Goal: Task Accomplishment & Management: Use online tool/utility

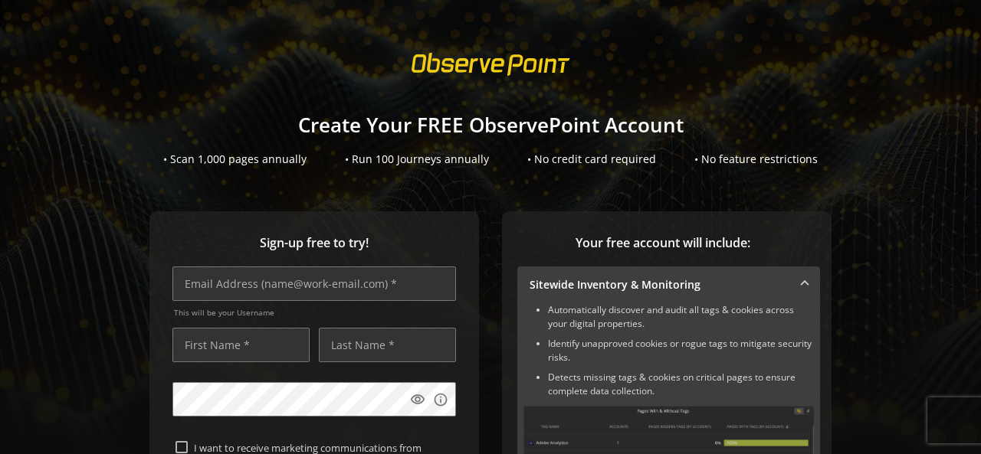
click at [729, 248] on span "Your free account will include:" at bounding box center [662, 243] width 291 height 18
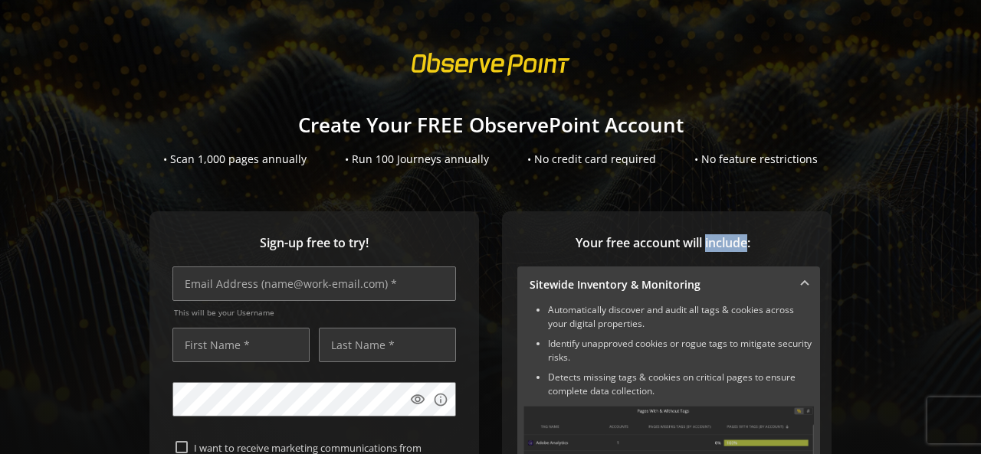
click at [729, 248] on span "Your free account will include:" at bounding box center [662, 243] width 291 height 18
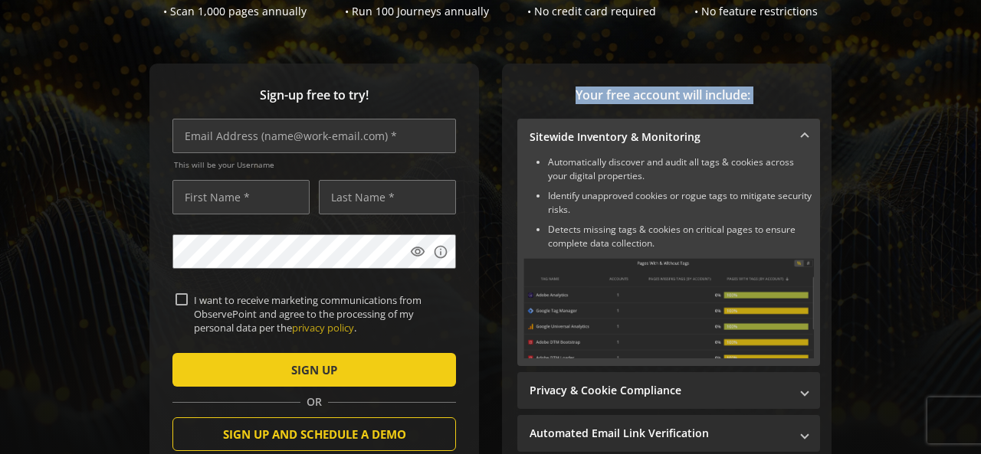
scroll to position [149, 0]
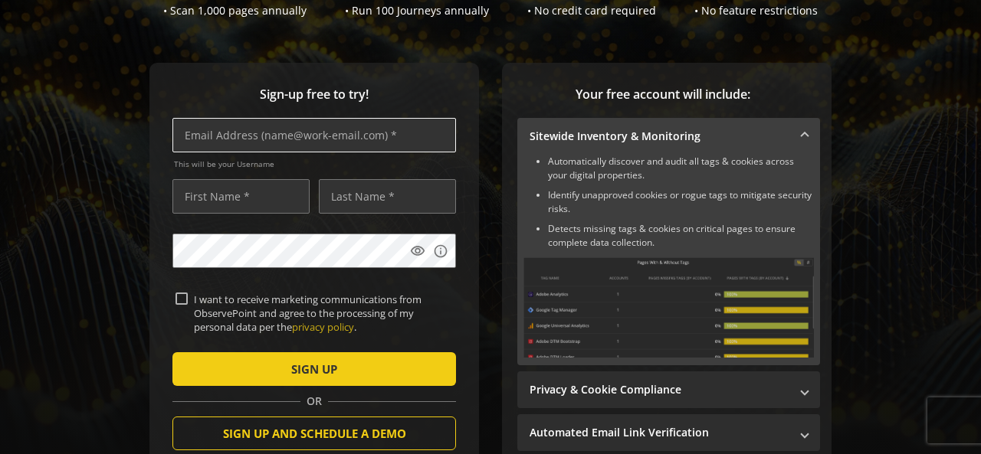
click at [361, 137] on input "text" at bounding box center [314, 135] width 284 height 34
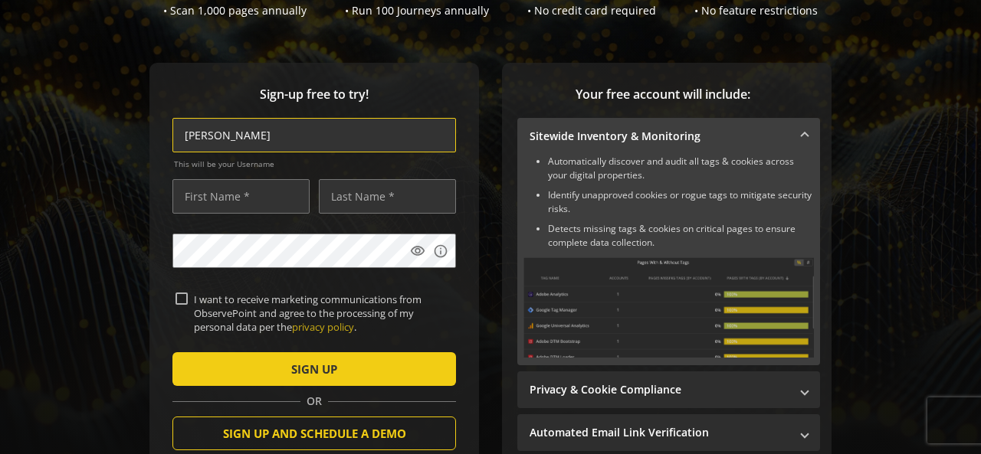
type input "[EMAIL_ADDRESS][DOMAIN_NAME]"
type input "[PERSON_NAME]"
click at [95, 259] on div "Sign-up free to try! [EMAIL_ADDRESS][DOMAIN_NAME] This will be your Username [P…" at bounding box center [490, 302] width 944 height 478
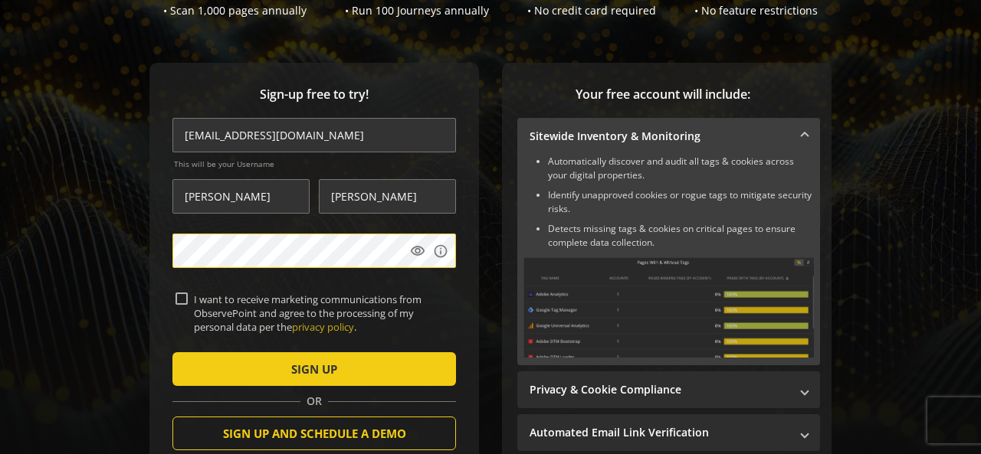
click at [178, 297] on input "I want to receive marketing communications from ObservePoint and agree to the p…" at bounding box center [181, 299] width 12 height 12
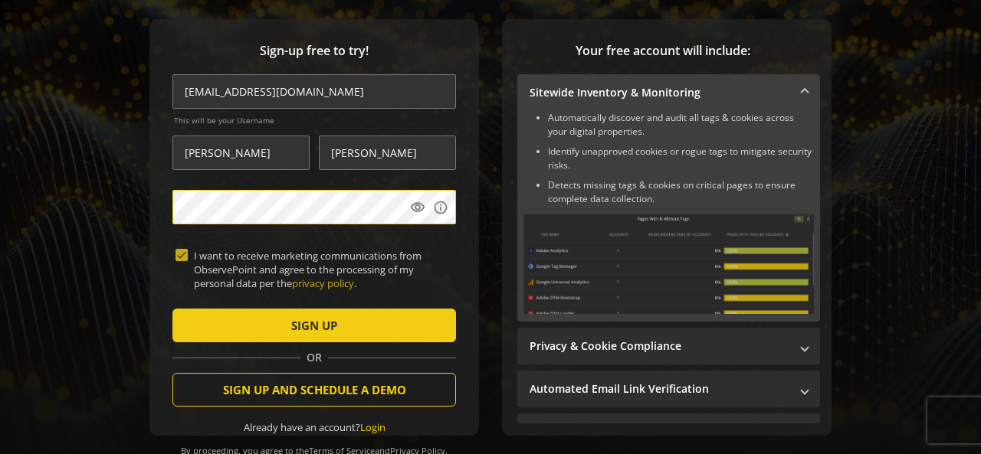
scroll to position [195, 0]
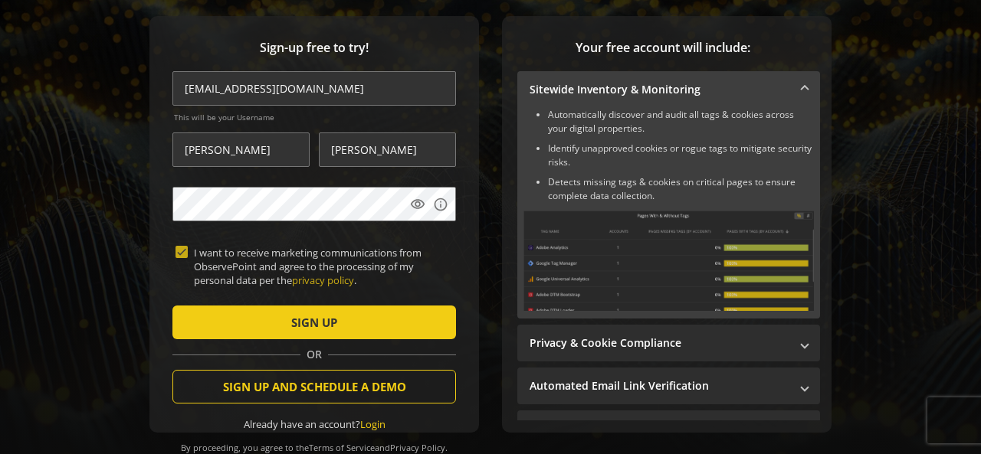
click at [178, 244] on form "[EMAIL_ADDRESS][DOMAIN_NAME] This will be your Username [PERSON_NAME] visibilit…" at bounding box center [314, 251] width 284 height 360
click at [179, 247] on input "I want to receive marketing communications from ObservePoint and agree to the p…" at bounding box center [181, 252] width 12 height 12
checkbox input "false"
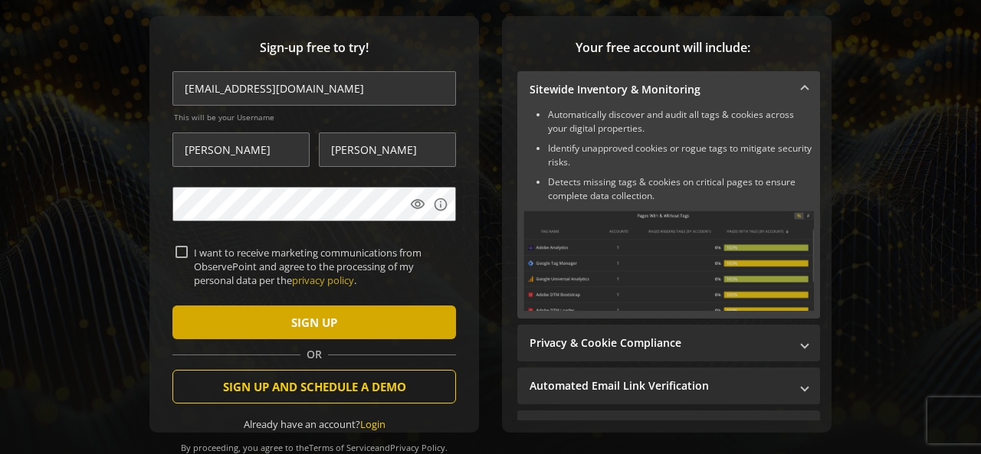
click at [265, 320] on span "submit" at bounding box center [314, 322] width 284 height 37
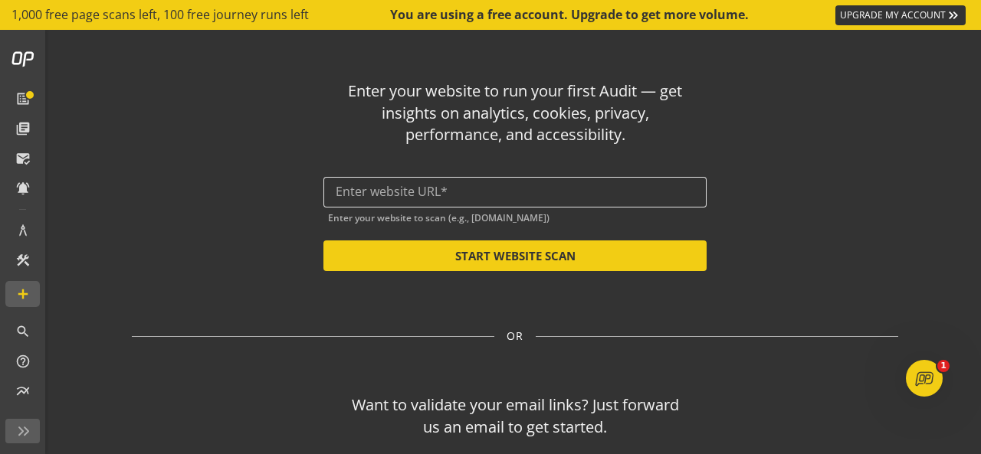
click at [481, 190] on input "text" at bounding box center [515, 192] width 359 height 15
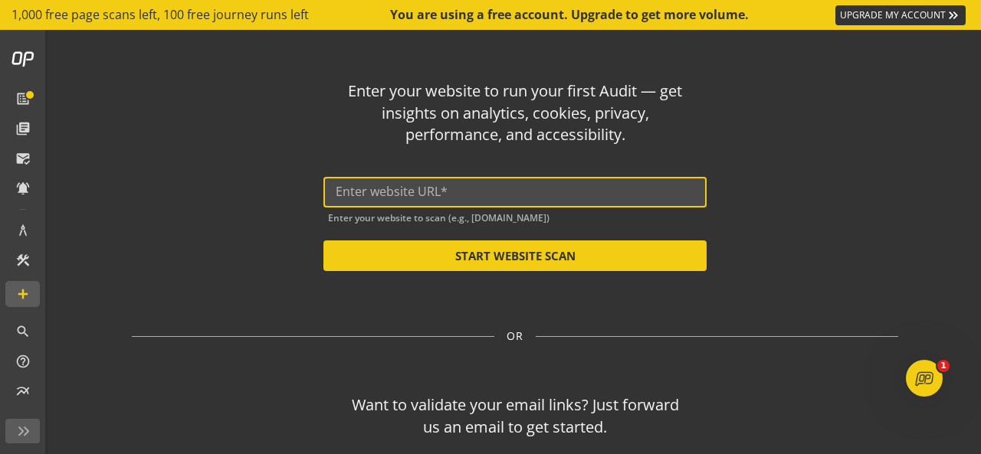
paste input "[URL][DOMAIN_NAME]"
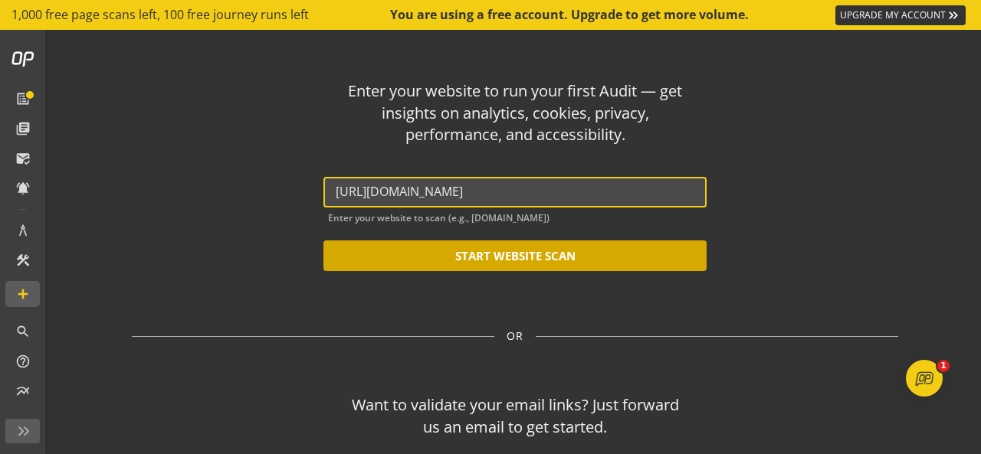
type input "[URL][DOMAIN_NAME]"
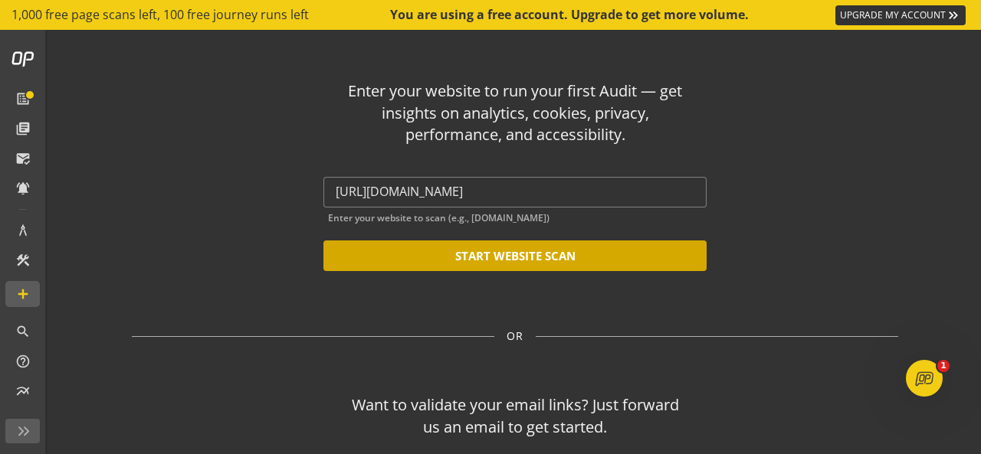
click at [496, 258] on button "START WEBSITE SCAN" at bounding box center [514, 256] width 383 height 31
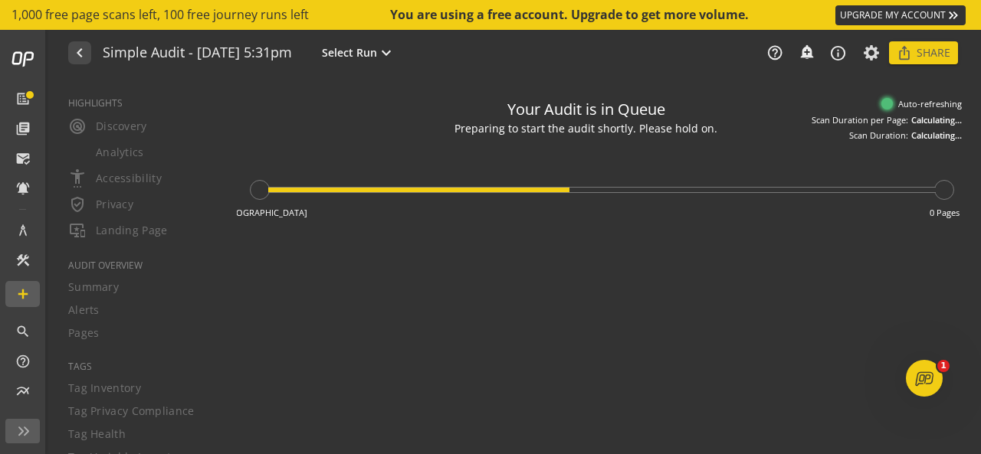
type textarea "Notes can include: -a description of what this audit is validating -changes in …"
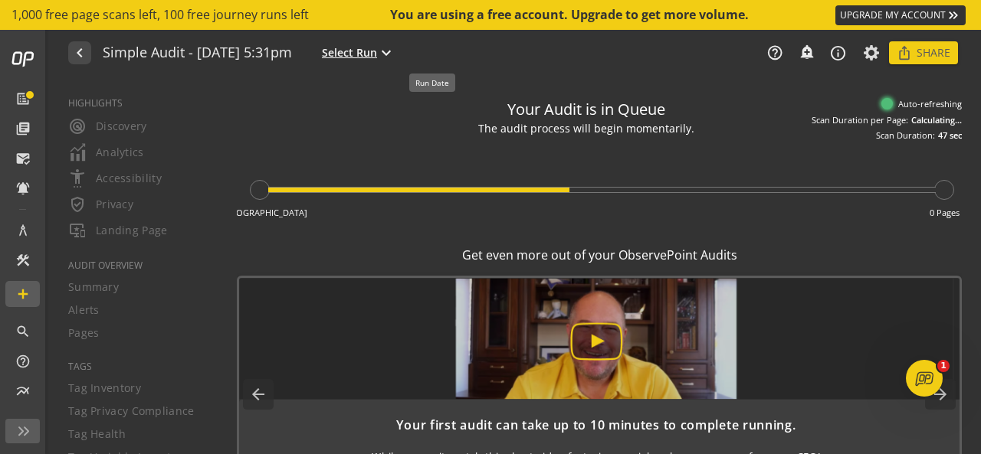
click at [377, 57] on span "Select Run" at bounding box center [349, 52] width 55 height 15
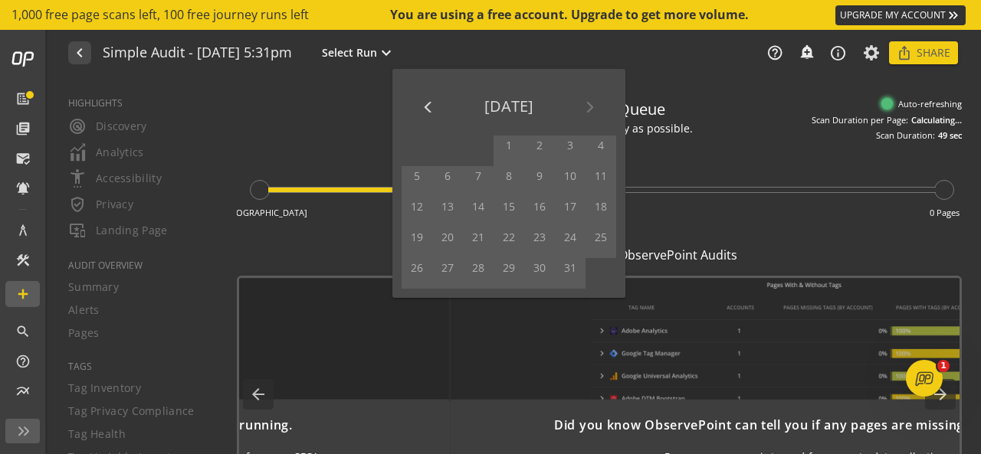
click at [333, 102] on div at bounding box center [490, 227] width 981 height 454
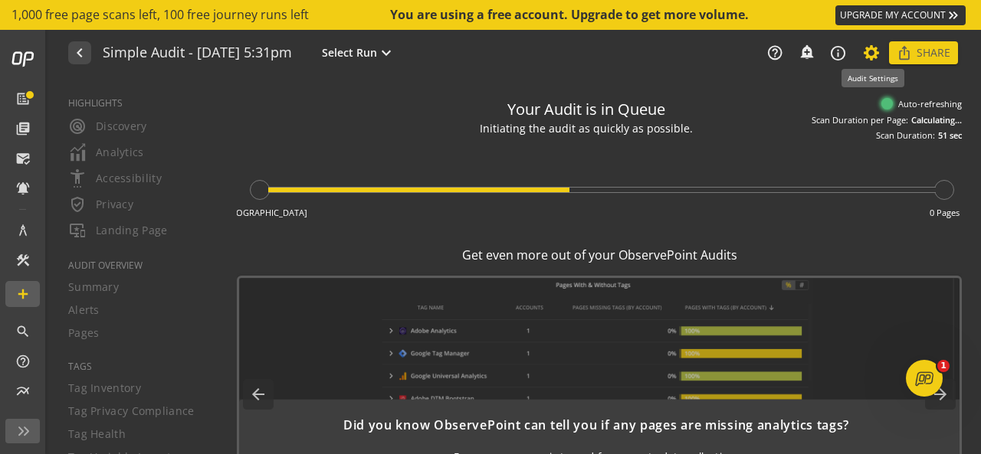
click at [868, 51] on icon at bounding box center [871, 53] width 19 height 11
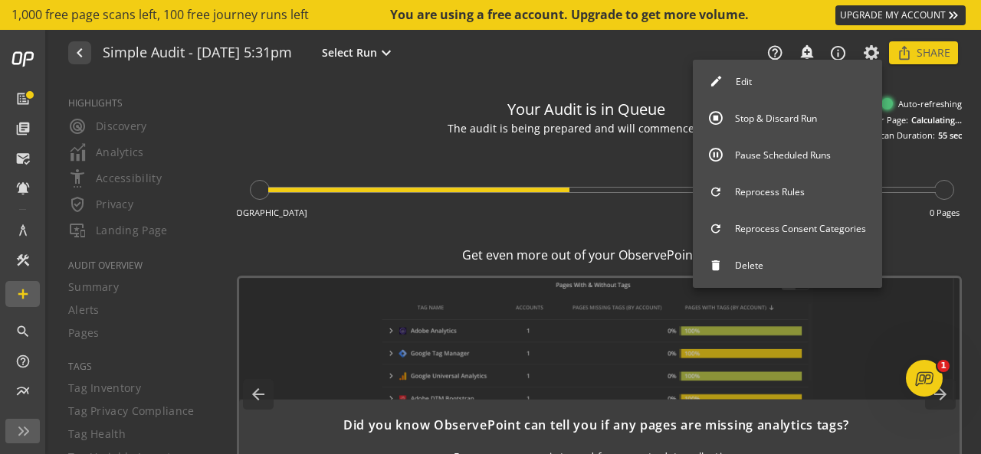
click at [777, 88] on button "Edit" at bounding box center [787, 82] width 189 height 32
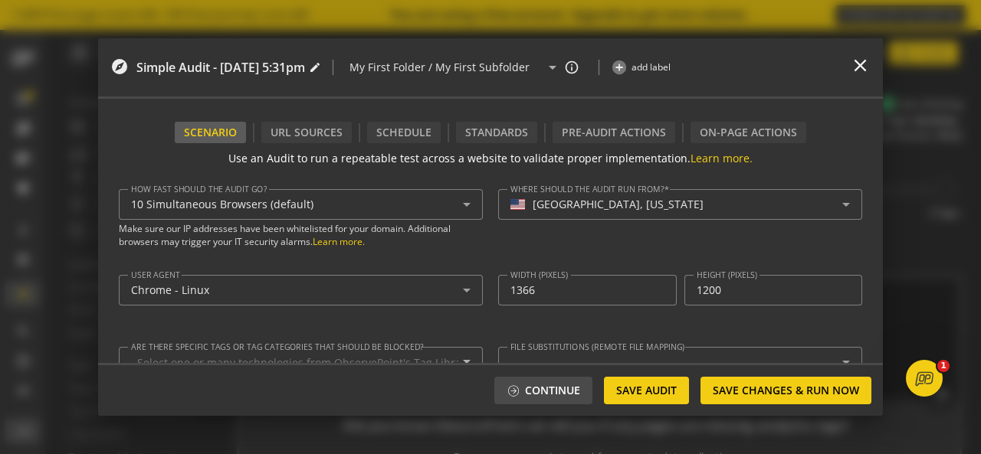
type textarea "[EMAIL_ADDRESS][DOMAIN_NAME]"
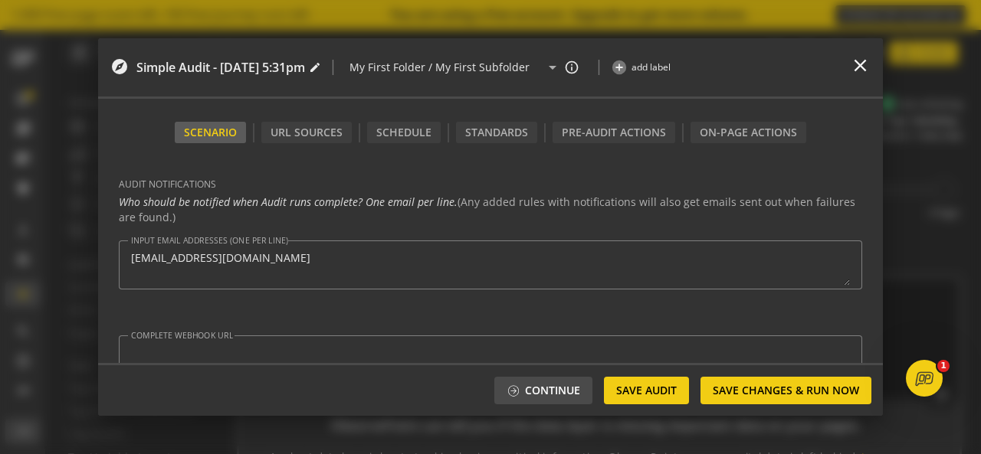
scroll to position [499, 0]
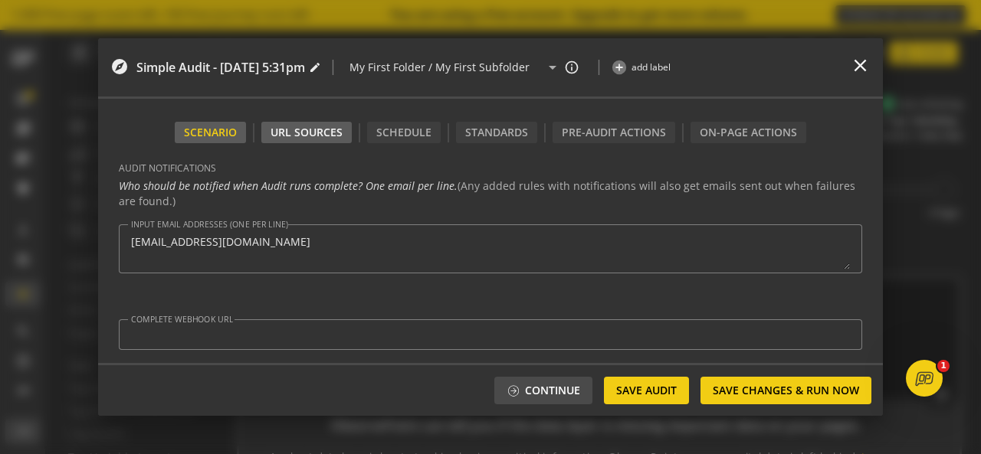
click at [340, 130] on div "URL Sources" at bounding box center [306, 132] width 72 height 15
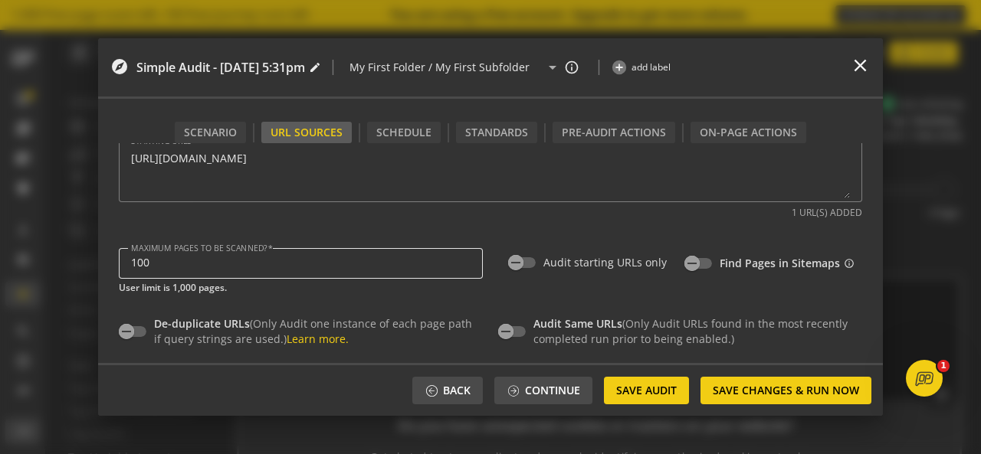
scroll to position [134, 0]
click at [864, 64] on mat-icon "close" at bounding box center [860, 65] width 21 height 21
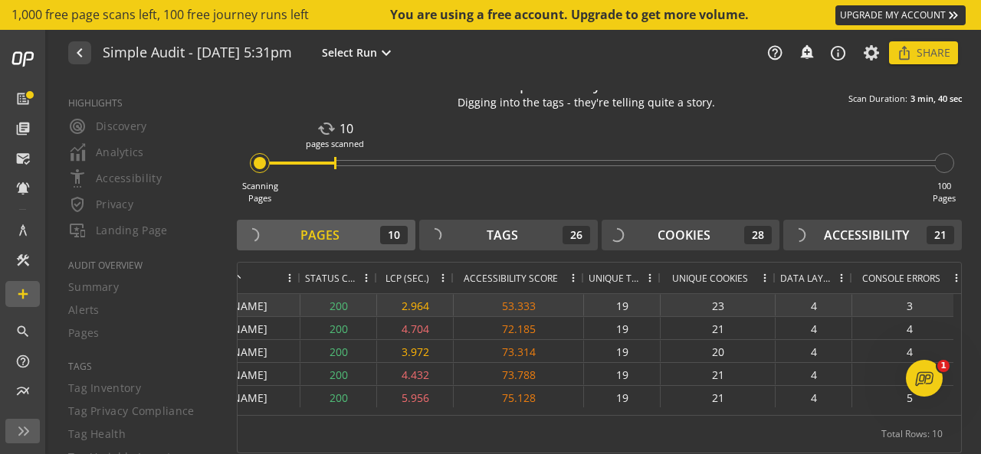
scroll to position [0, 0]
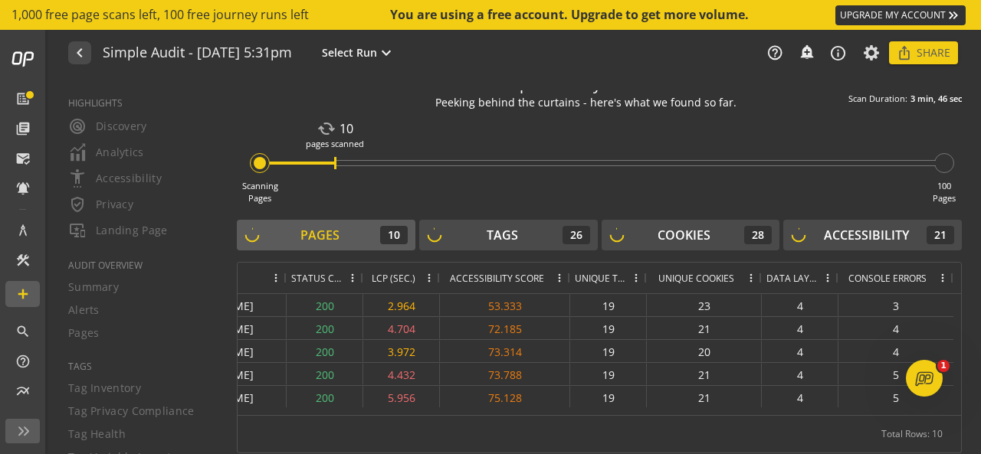
click at [821, 275] on span at bounding box center [827, 278] width 12 height 12
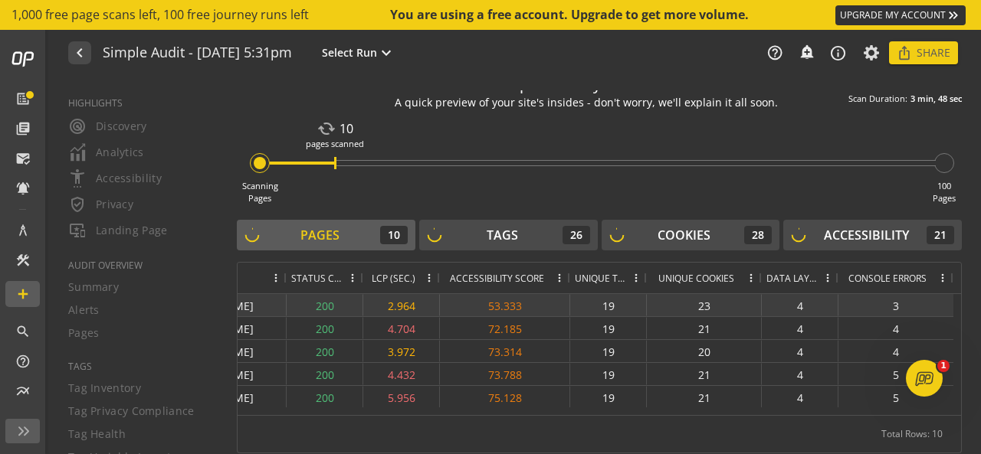
click at [726, 302] on div "23" at bounding box center [704, 305] width 115 height 22
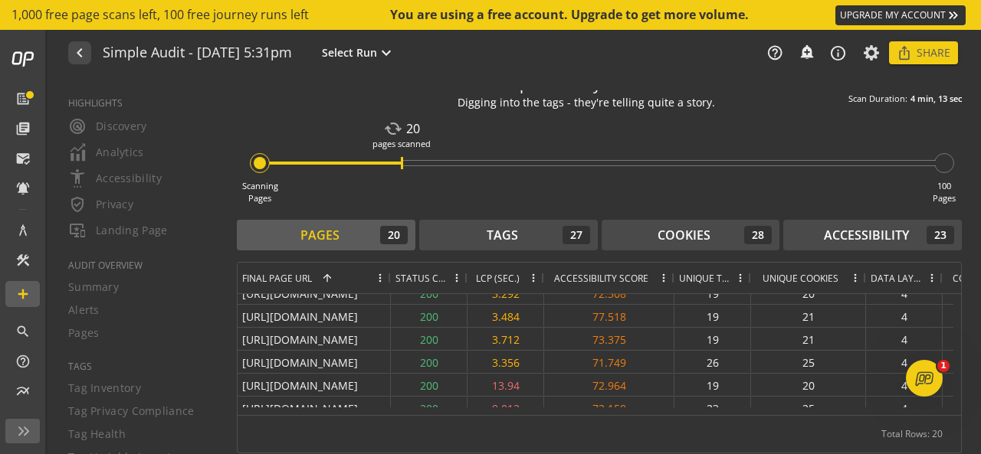
drag, startPoint x: 400, startPoint y: 164, endPoint x: 389, endPoint y: 170, distance: 12.4
click at [389, 170] on div "Scanning Pages cached 20 pages scanned 100 Pages" at bounding box center [599, 160] width 725 height 90
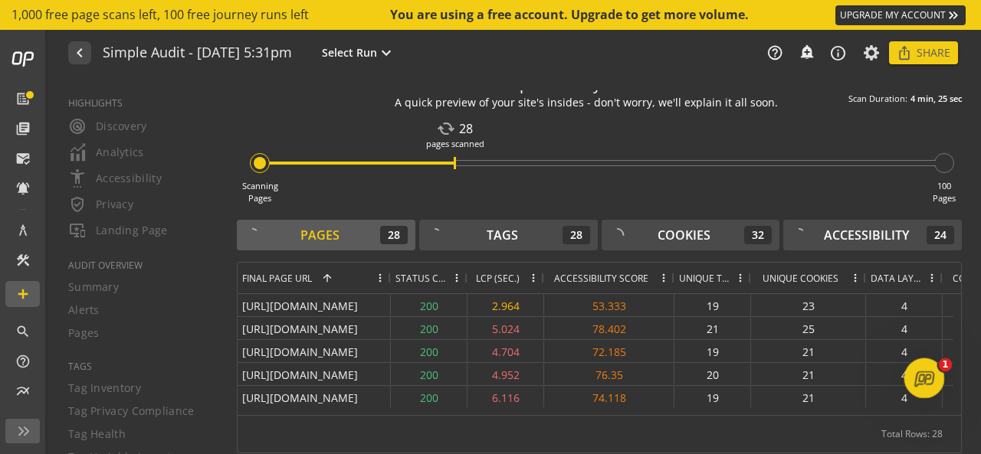
click at [929, 380] on icon "Open Intercom Messenger" at bounding box center [922, 376] width 25 height 25
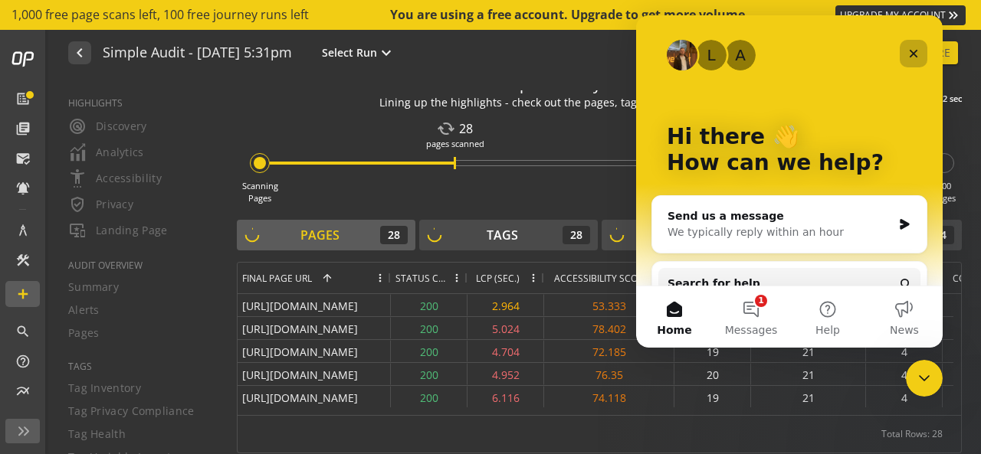
click at [918, 51] on icon "Close" at bounding box center [913, 54] width 12 height 12
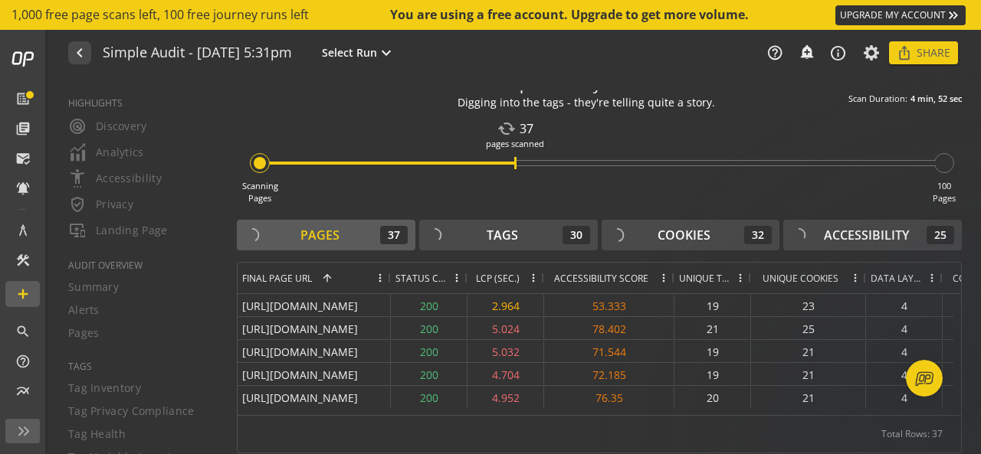
click at [529, 143] on div "pages scanned" at bounding box center [515, 144] width 58 height 12
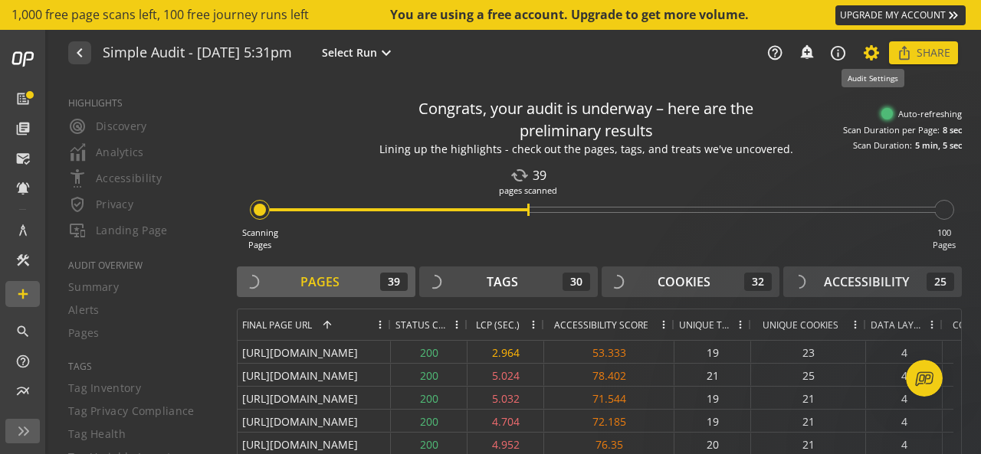
click at [874, 51] on icon at bounding box center [871, 53] width 19 height 11
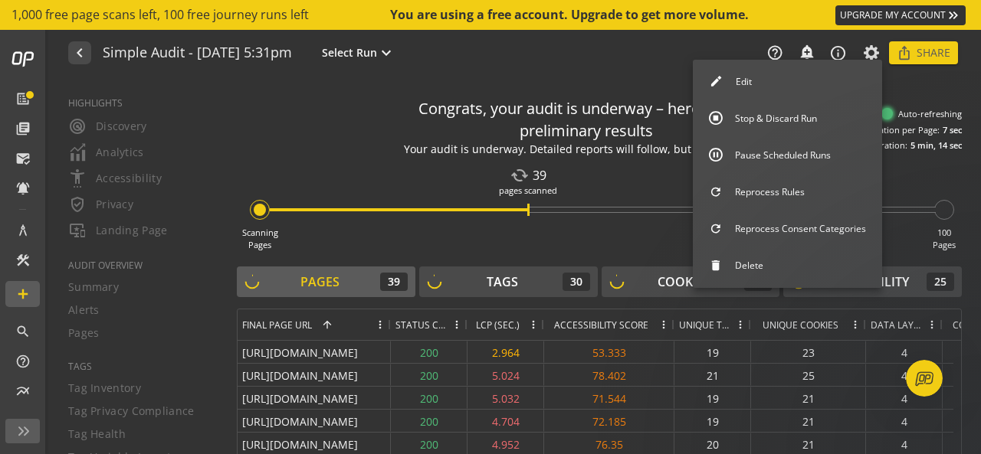
click at [619, 120] on div at bounding box center [490, 227] width 981 height 454
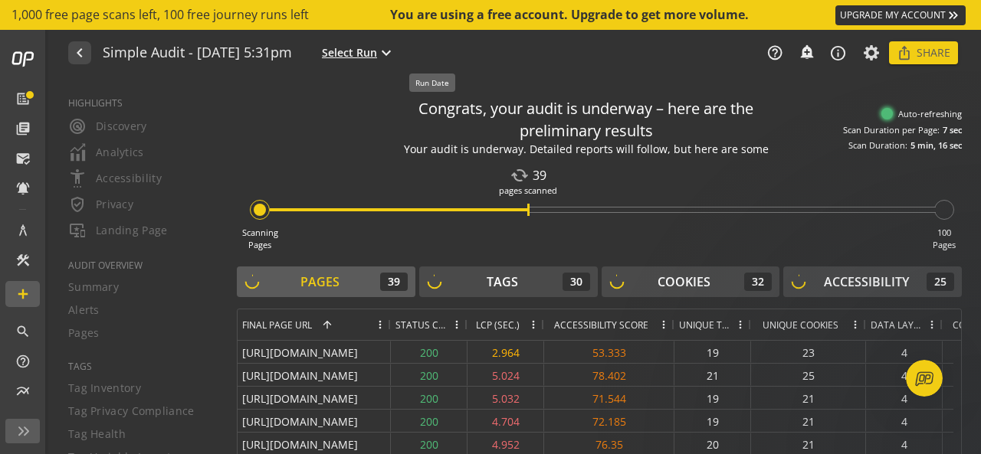
click at [377, 53] on span "Select Run" at bounding box center [349, 52] width 55 height 15
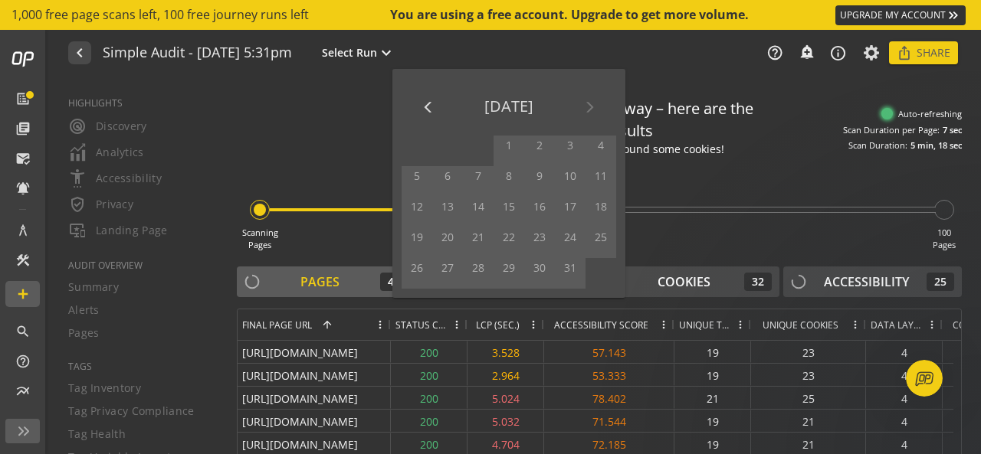
click at [339, 133] on div at bounding box center [490, 227] width 981 height 454
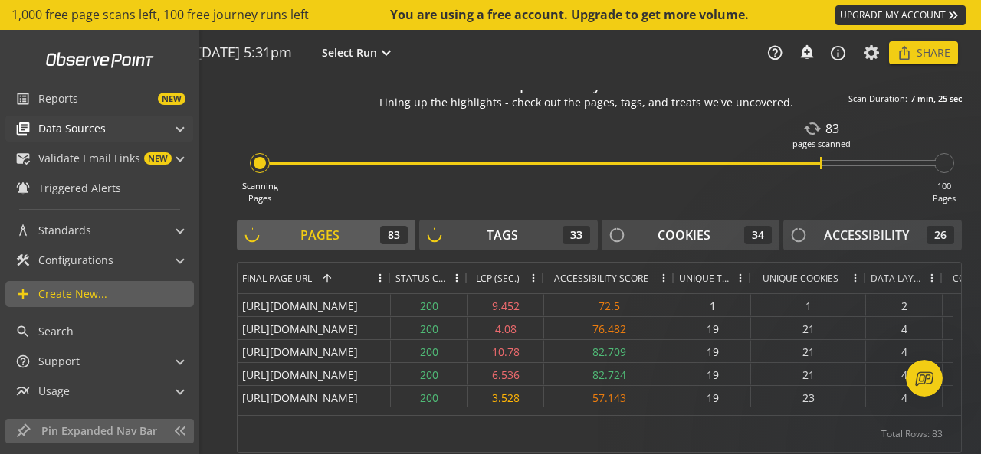
click at [178, 128] on mat-expansion-panel-header "library_books Data Sources" at bounding box center [99, 129] width 188 height 26
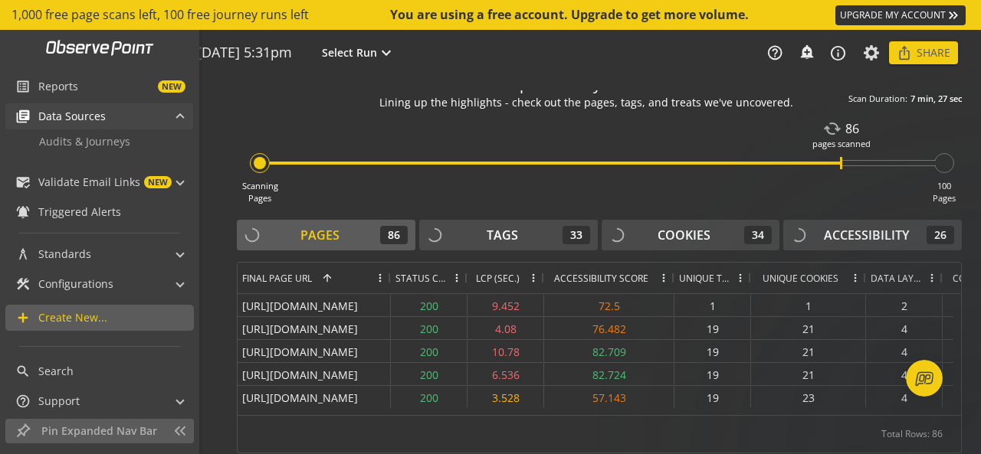
scroll to position [2, 0]
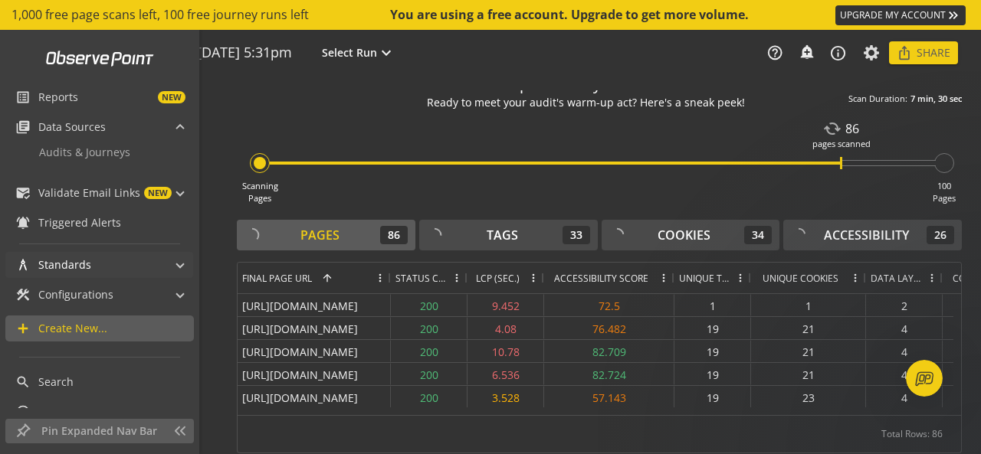
click at [177, 261] on span at bounding box center [180, 263] width 6 height 16
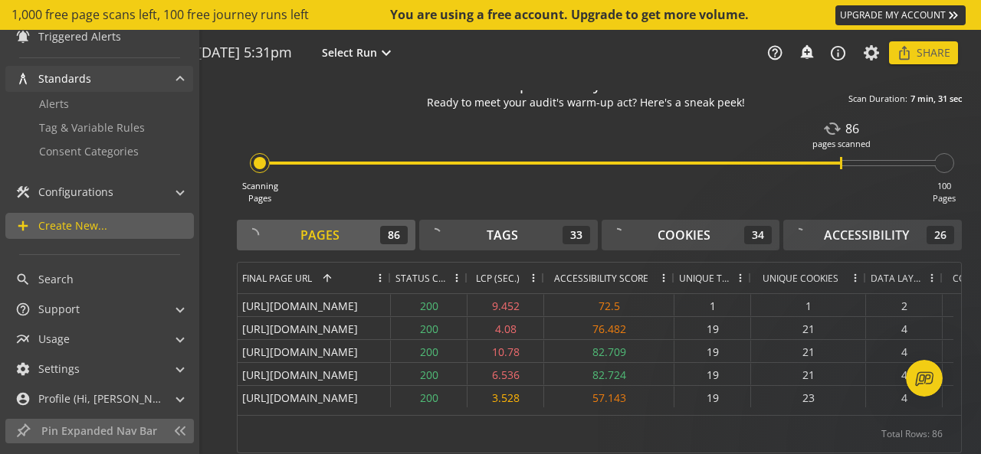
scroll to position [194, 0]
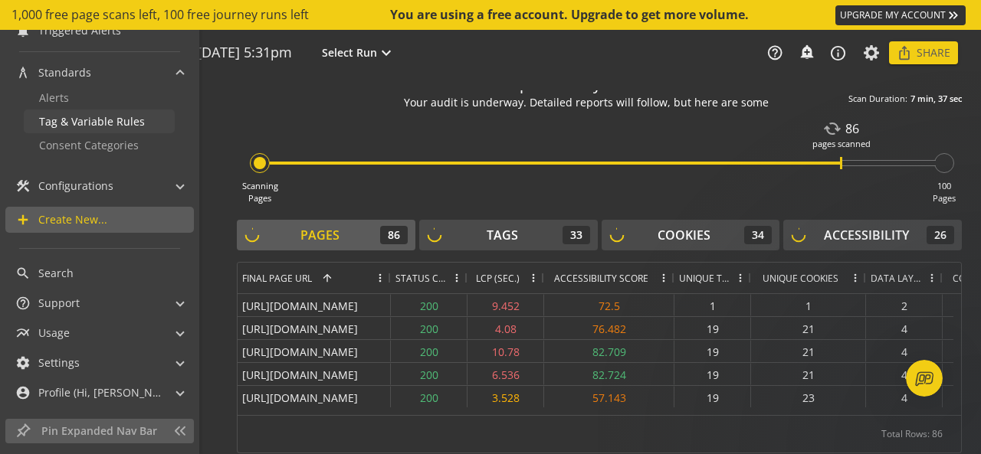
click at [120, 123] on span "Tag & Variable Rules" at bounding box center [92, 121] width 106 height 15
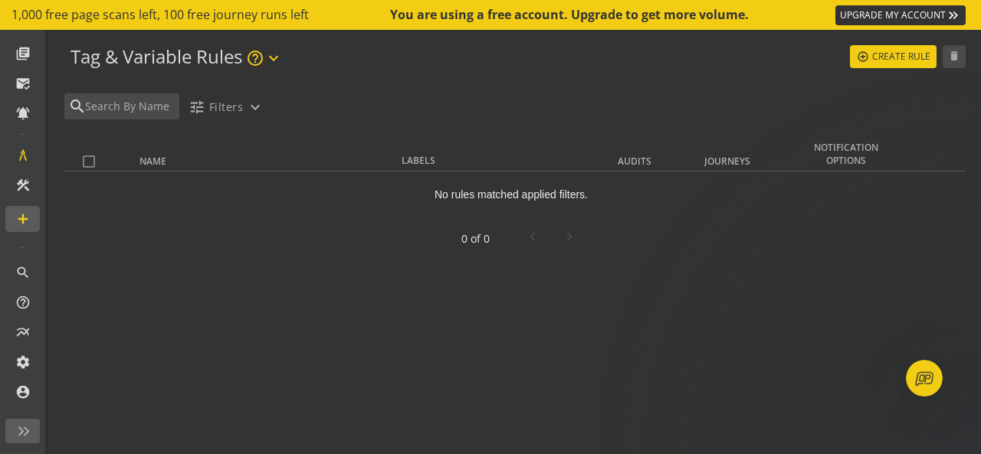
scroll to position [75, 0]
click at [259, 59] on mat-icon "help_outline" at bounding box center [255, 58] width 18 height 18
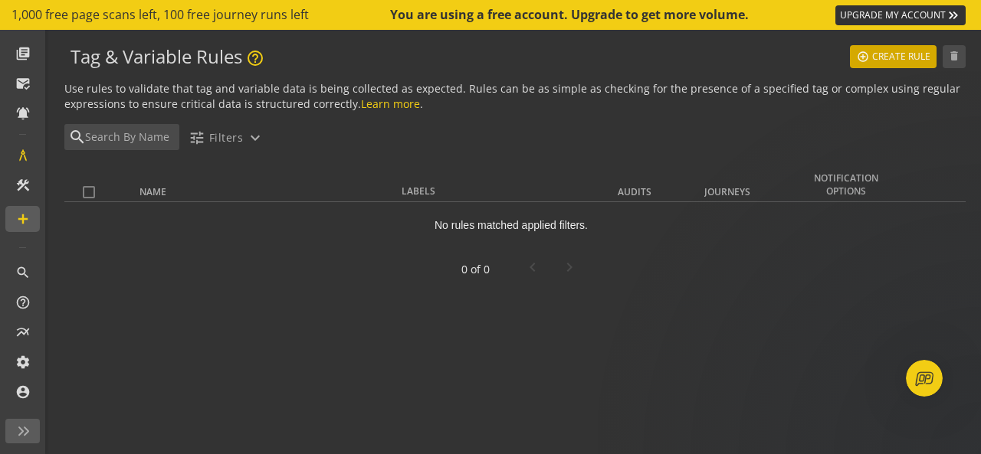
click at [864, 62] on mat-icon "add_circle_outline" at bounding box center [863, 57] width 14 height 14
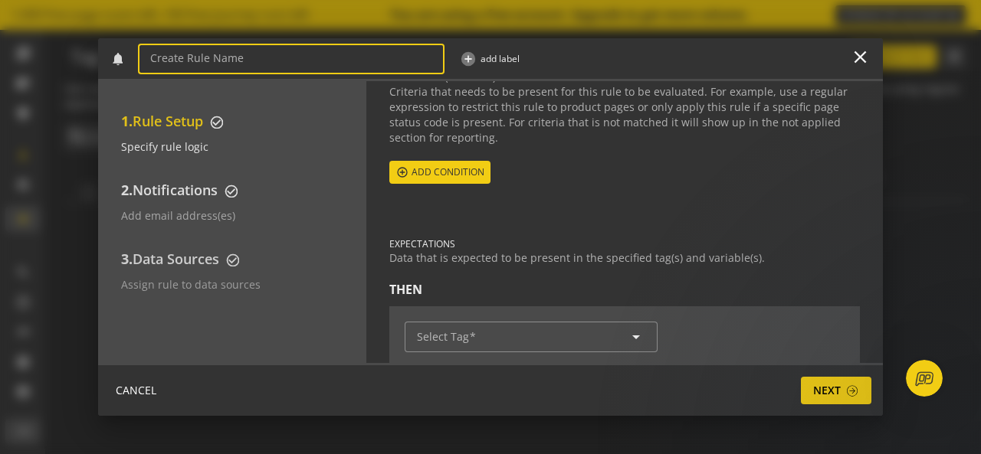
scroll to position [184, 0]
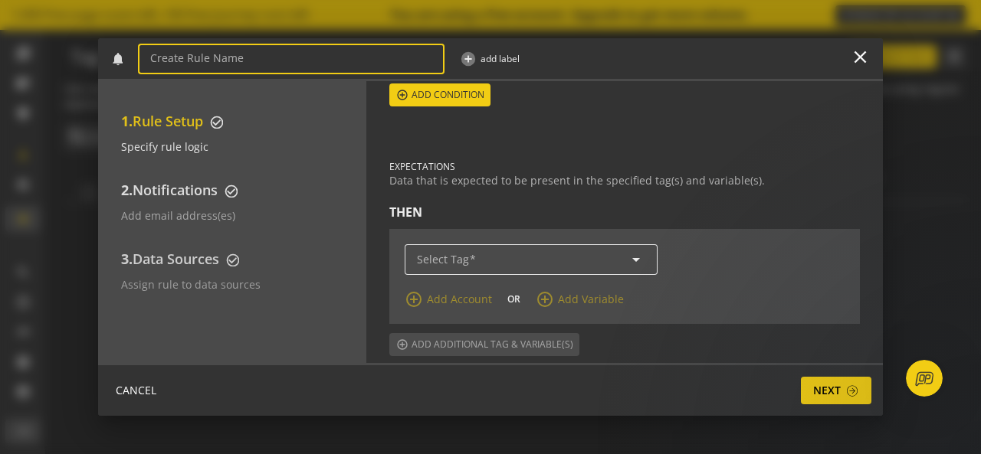
click at [493, 254] on input "Select Tag" at bounding box center [531, 260] width 228 height 13
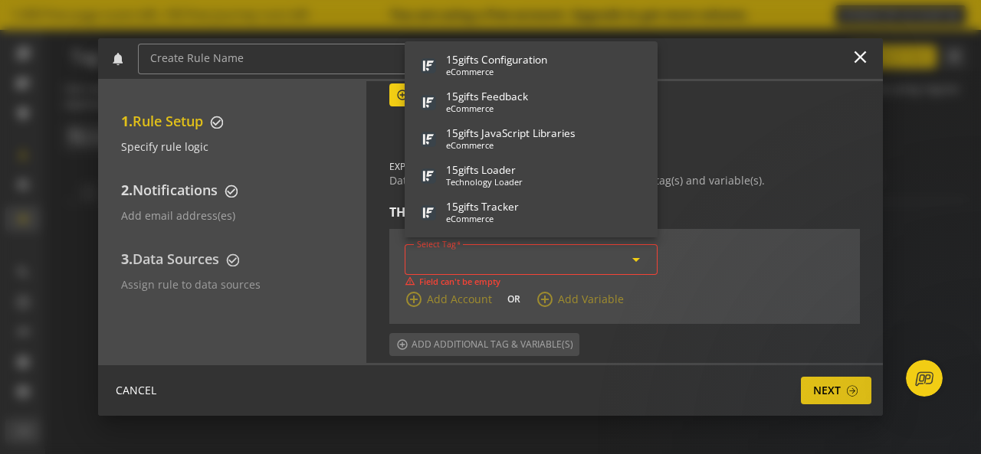
click at [634, 258] on mat-icon "arrow_drop_down" at bounding box center [636, 260] width 18 height 18
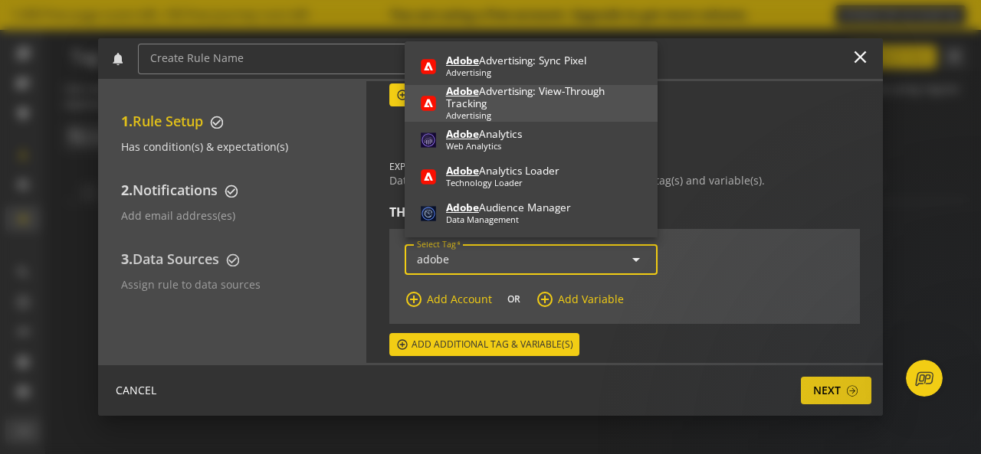
scroll to position [0, 0]
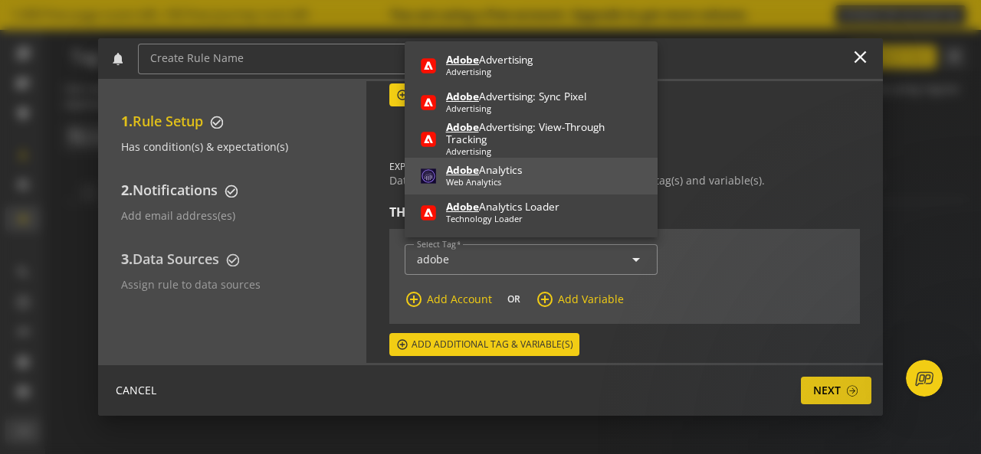
click at [518, 185] on div "Web Analytics" at bounding box center [484, 182] width 76 height 12
type input "Adobe Analytics"
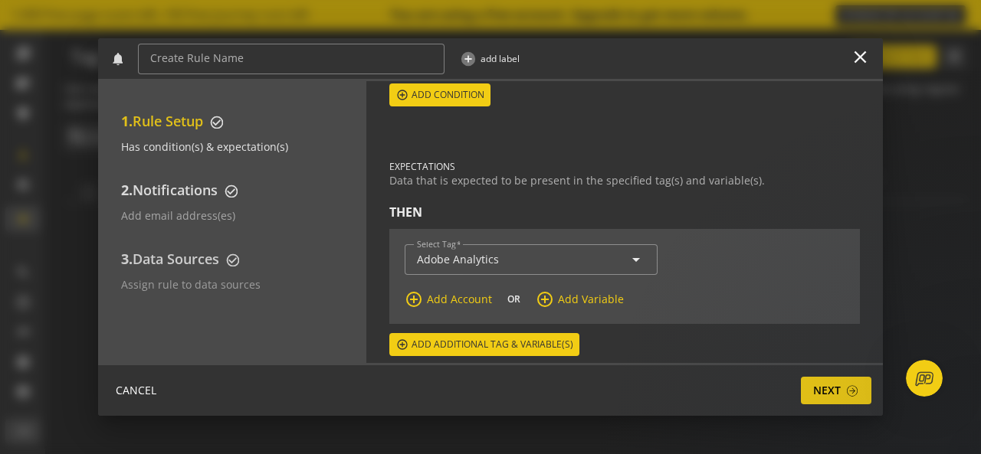
click at [564, 292] on span "Add Variable" at bounding box center [591, 299] width 66 height 15
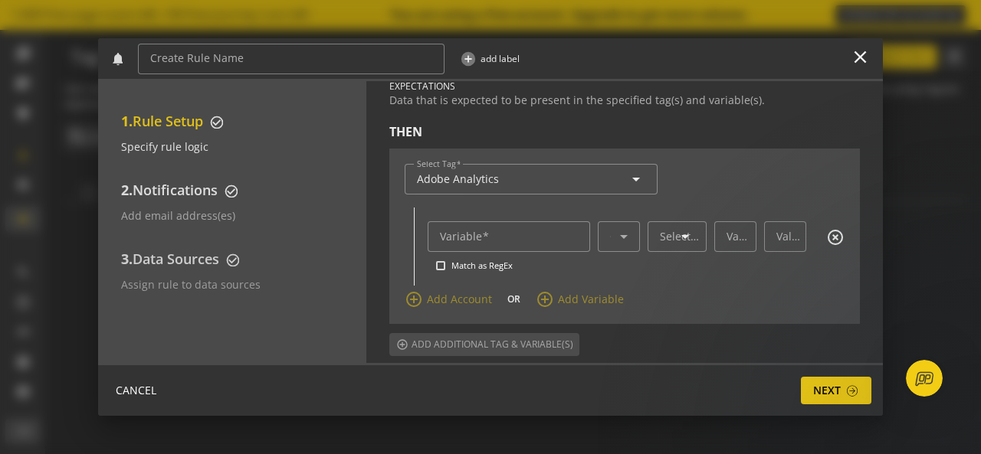
scroll to position [264, 0]
click at [557, 231] on input "Variable" at bounding box center [509, 237] width 138 height 13
click at [573, 231] on input "v" at bounding box center [509, 237] width 138 height 13
type input "v"
click at [625, 231] on icon at bounding box center [624, 237] width 18 height 18
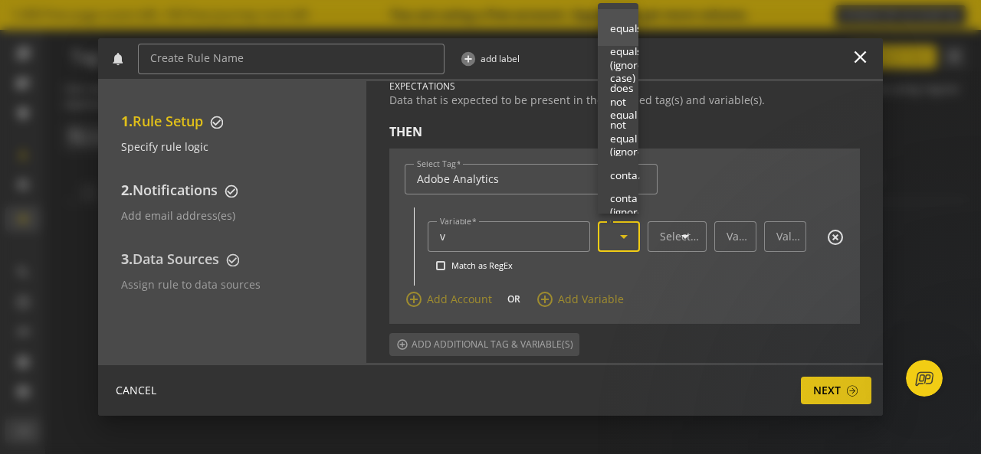
click at [677, 222] on div at bounding box center [490, 227] width 981 height 454
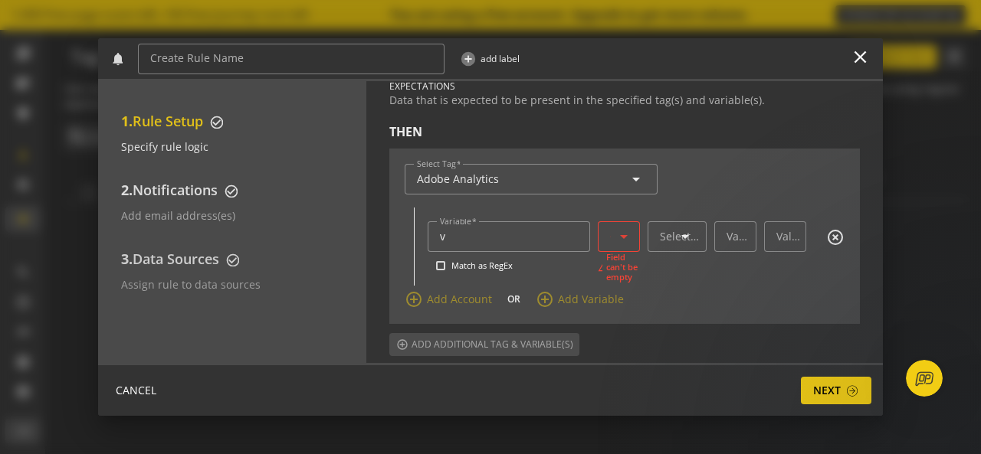
click at [677, 229] on mat-label "Selector" at bounding box center [680, 236] width 41 height 15
click at [677, 231] on input "Selector" at bounding box center [677, 237] width 34 height 13
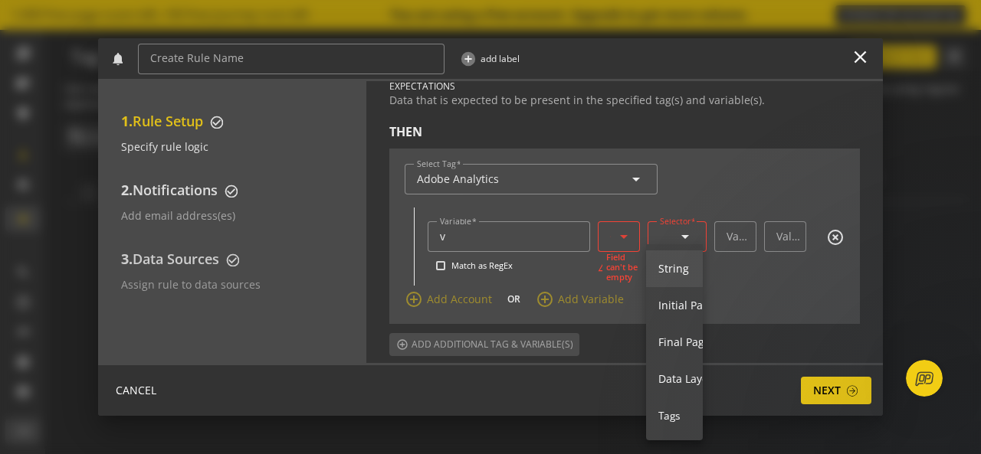
click at [676, 274] on mat-option "S t r i n g" at bounding box center [760, 269] width 229 height 37
type input "String"
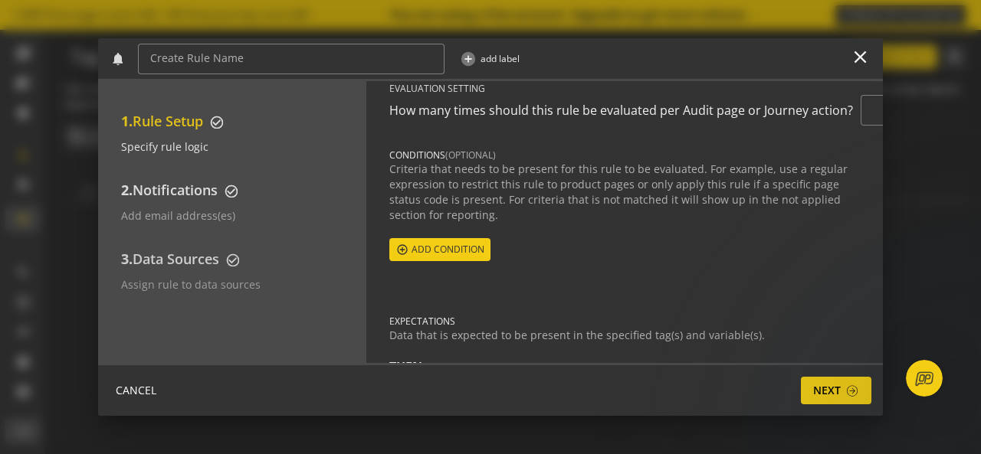
scroll to position [0, 0]
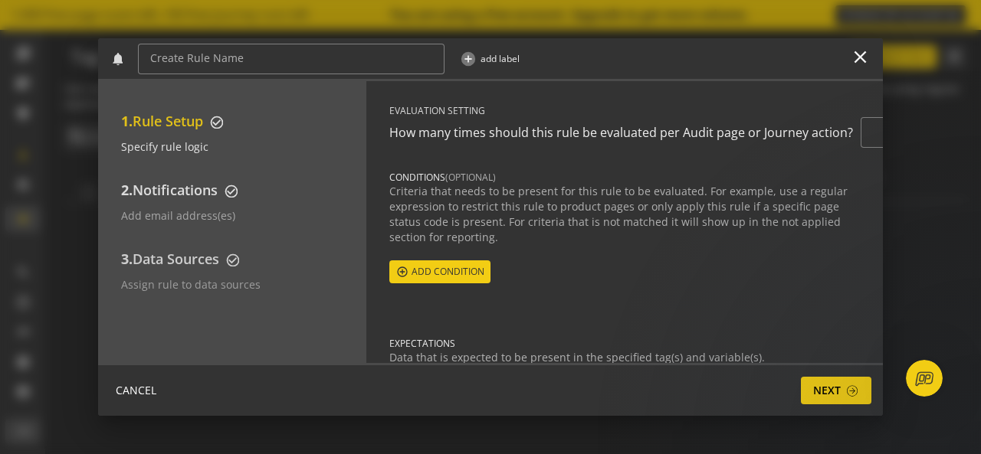
click at [181, 184] on span "Notifications" at bounding box center [175, 190] width 85 height 18
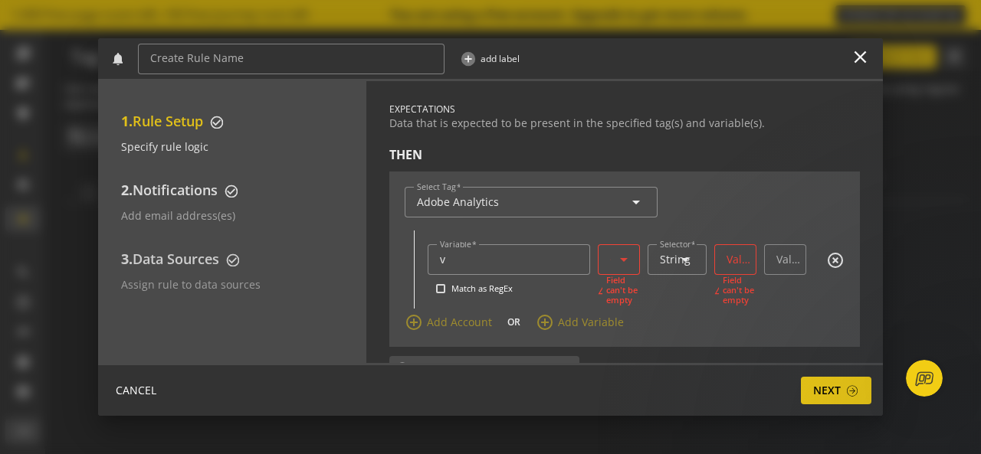
scroll to position [264, 0]
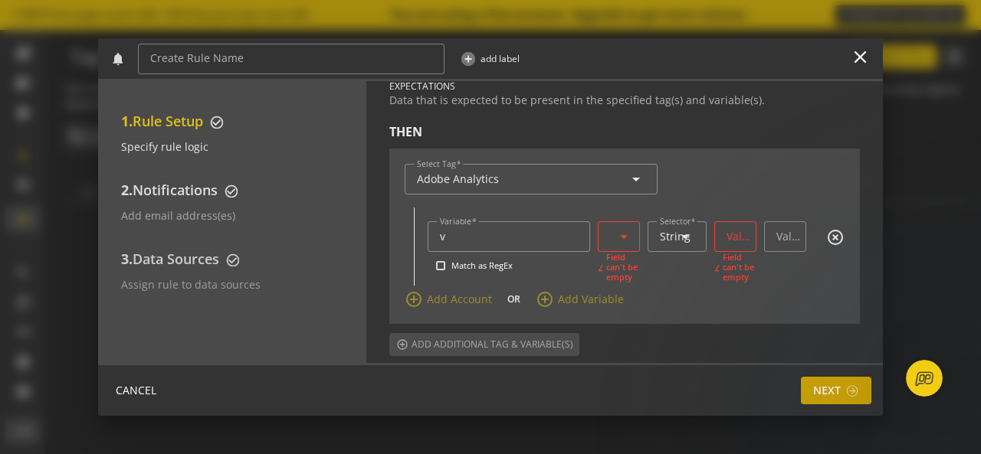
click at [849, 393] on span at bounding box center [852, 391] width 14 height 13
click at [858, 57] on mat-icon "close" at bounding box center [860, 57] width 21 height 21
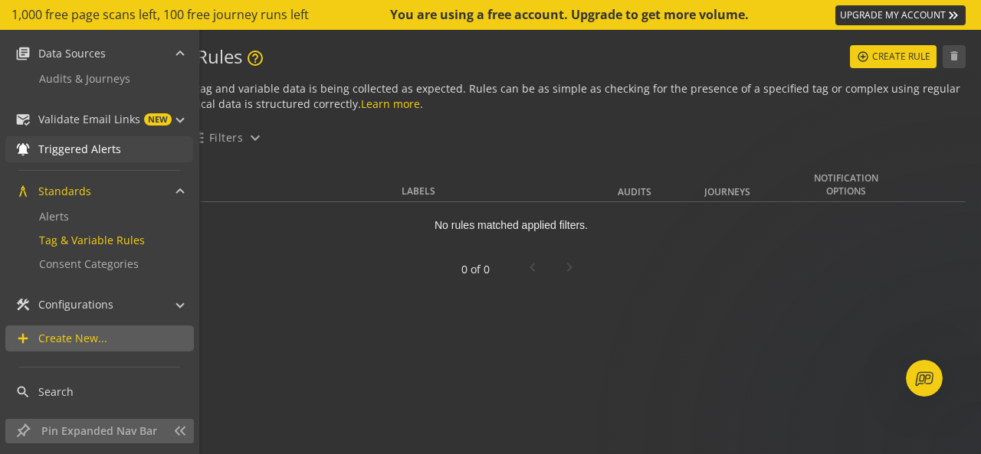
scroll to position [0, 0]
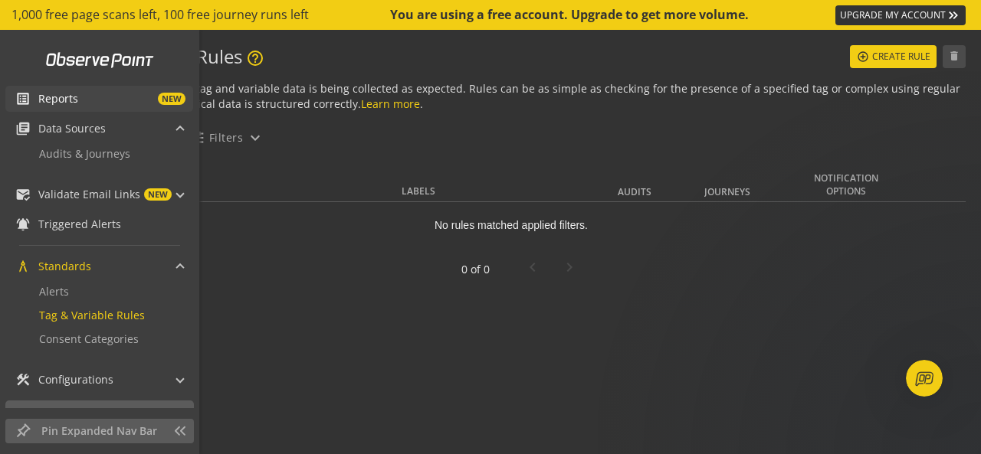
click at [49, 88] on link "list_alt Reports NEW" at bounding box center [99, 99] width 188 height 26
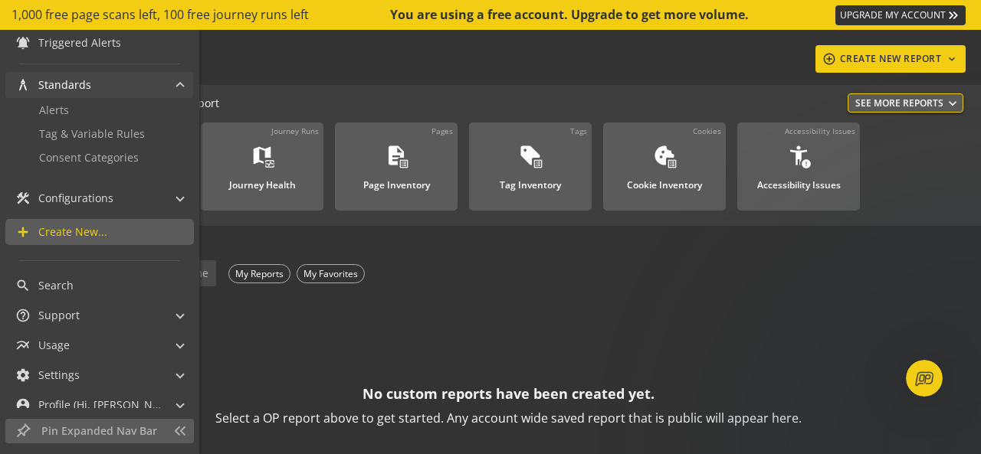
scroll to position [194, 0]
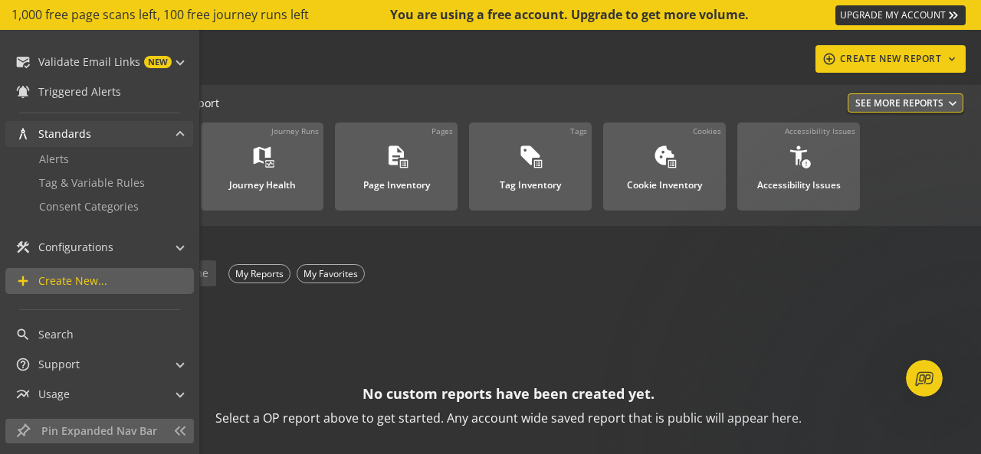
click at [101, 254] on span "Configurations" at bounding box center [75, 247] width 75 height 15
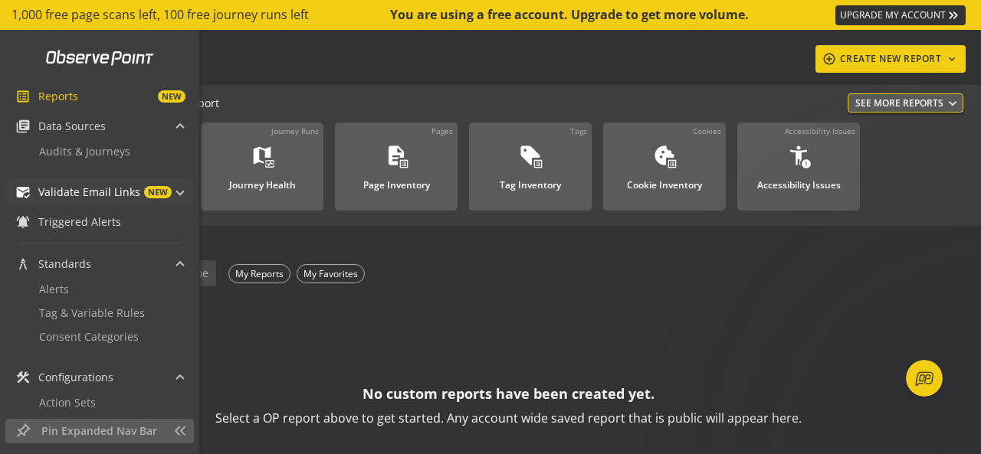
scroll to position [0, 0]
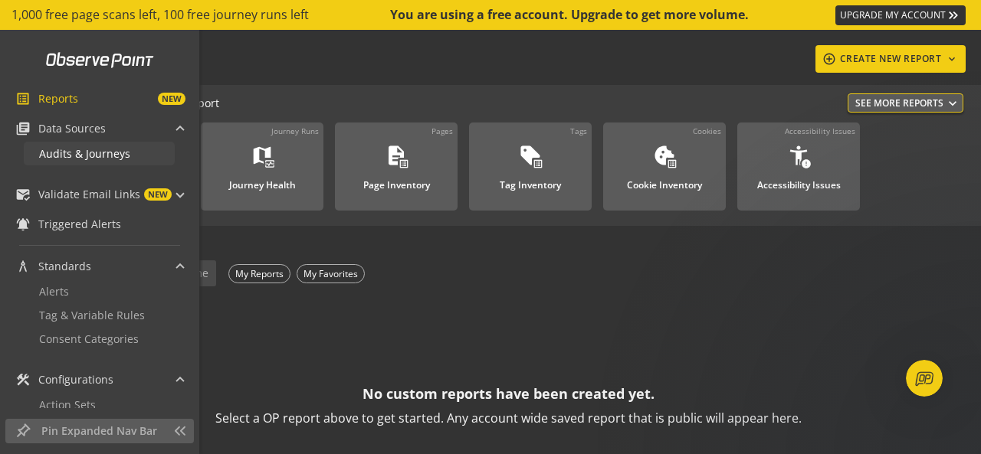
click at [90, 149] on span "Audits & Journeys" at bounding box center [84, 153] width 91 height 15
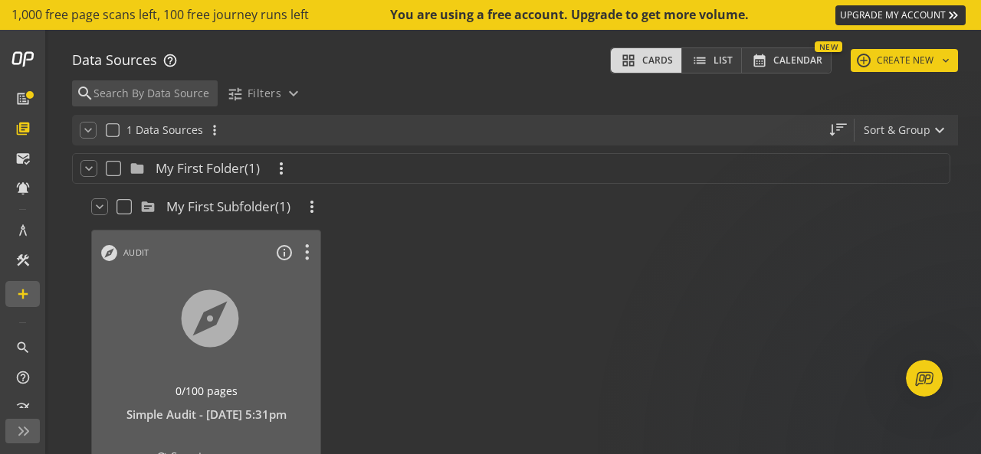
click at [496, 261] on div at bounding box center [451, 390] width 245 height 336
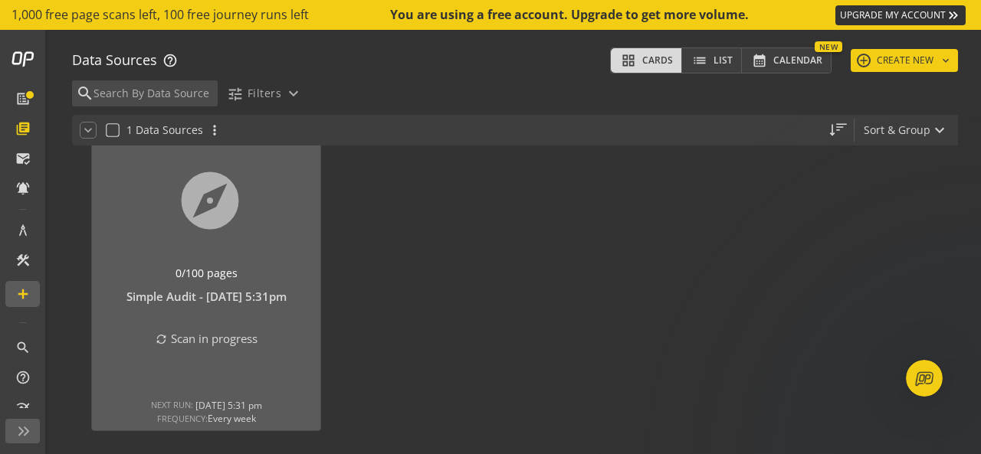
scroll to position [119, 0]
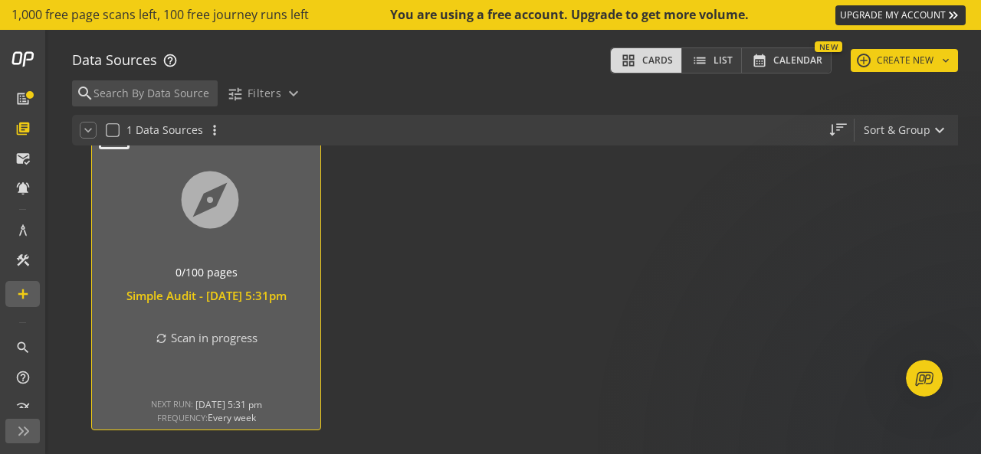
click at [198, 288] on div "Simple Audit - [DATE] 5:31pm" at bounding box center [206, 296] width 213 height 16
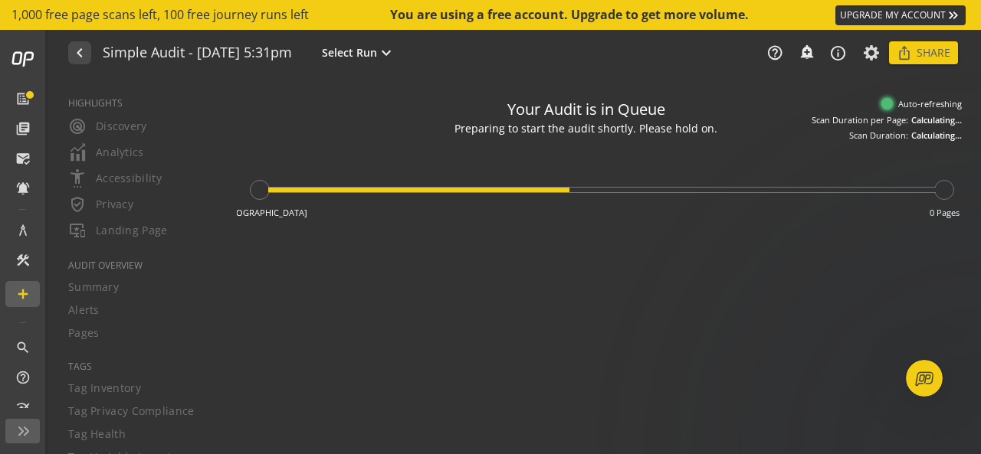
type textarea "Notes can include: -a description of what this audit is validating -changes in …"
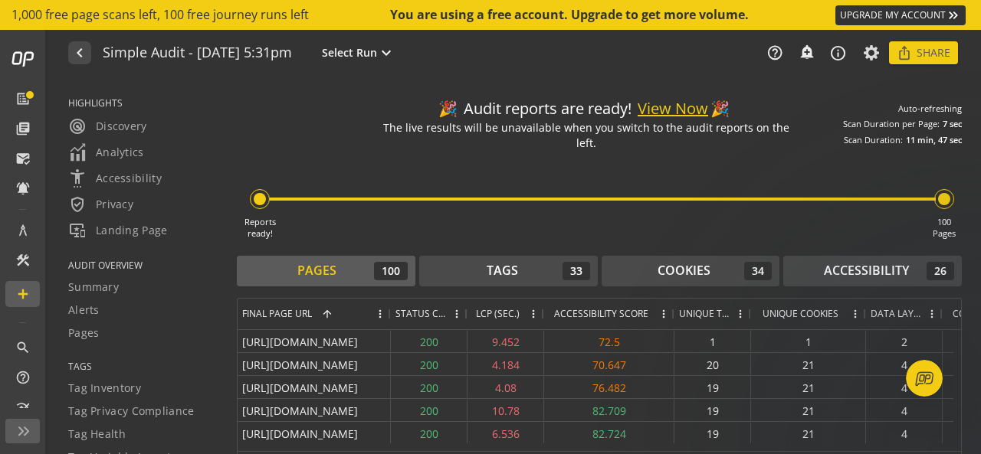
click at [678, 108] on button "View Now" at bounding box center [673, 109] width 70 height 22
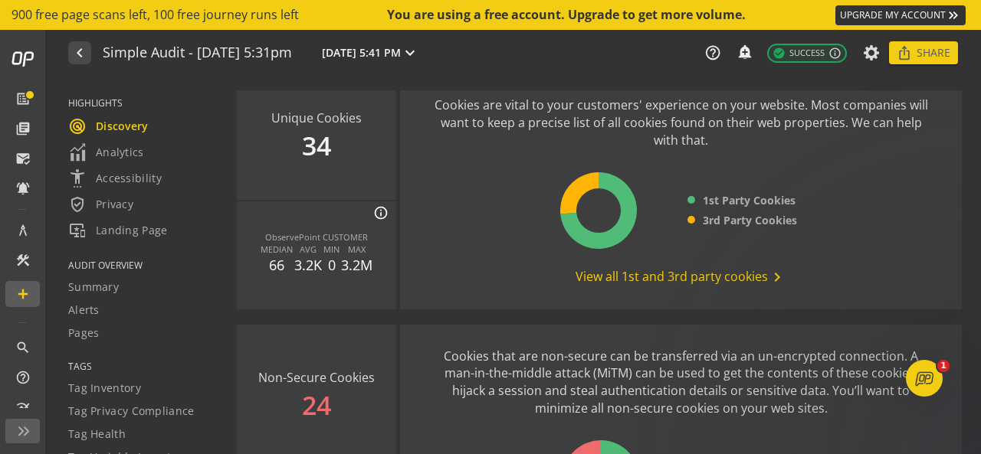
scroll to position [2279, 0]
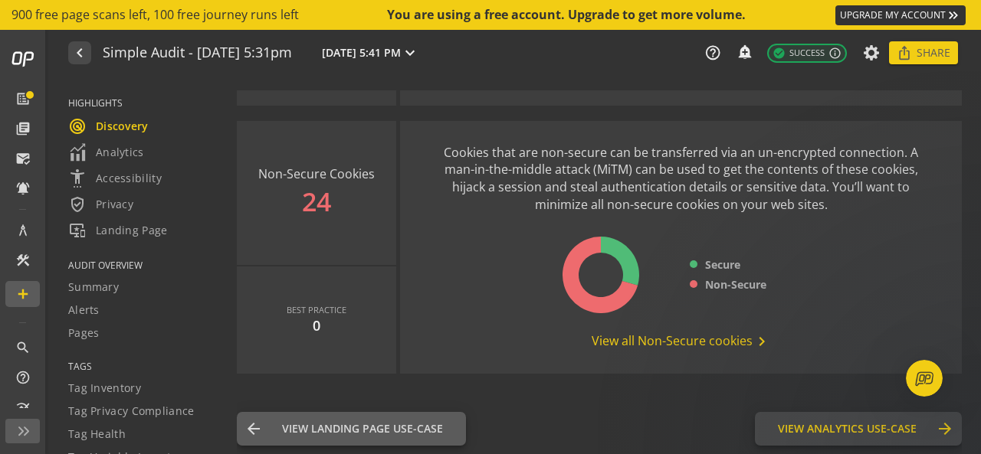
click at [869, 431] on span "View Analytics Use-Case" at bounding box center [847, 428] width 139 height 15
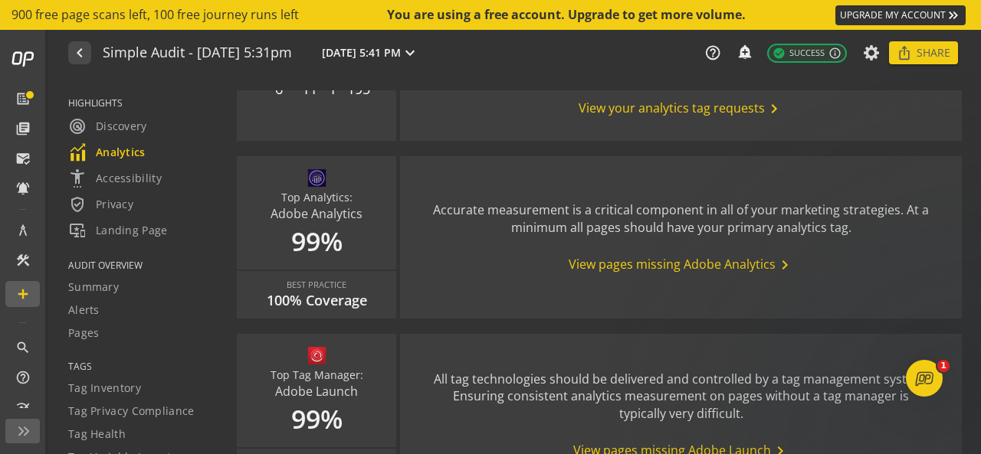
scroll to position [478, 0]
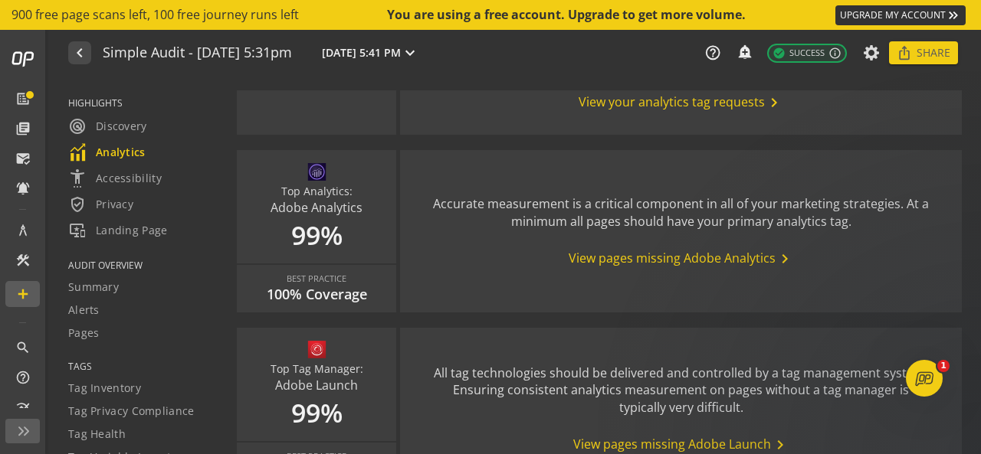
click at [610, 261] on span "View pages missing Adobe Analytics chevron_right" at bounding box center [681, 259] width 225 height 18
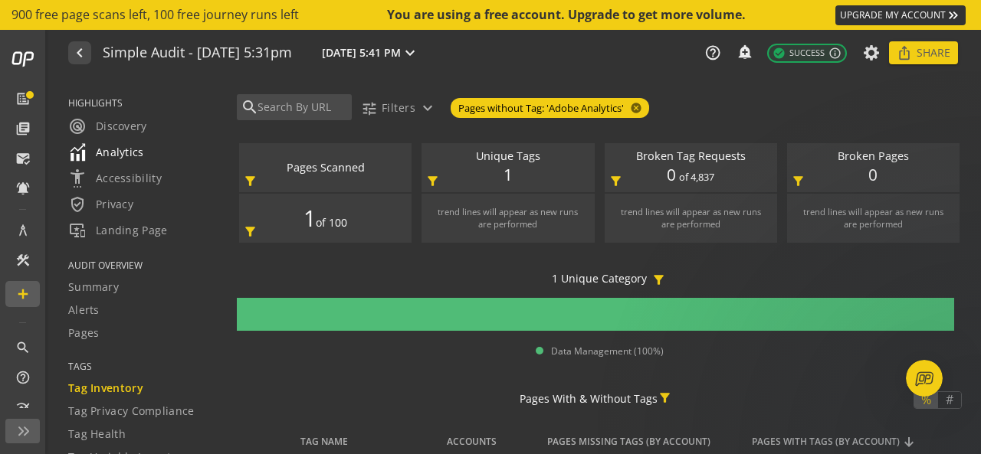
click at [113, 149] on span "Analytics" at bounding box center [106, 152] width 76 height 18
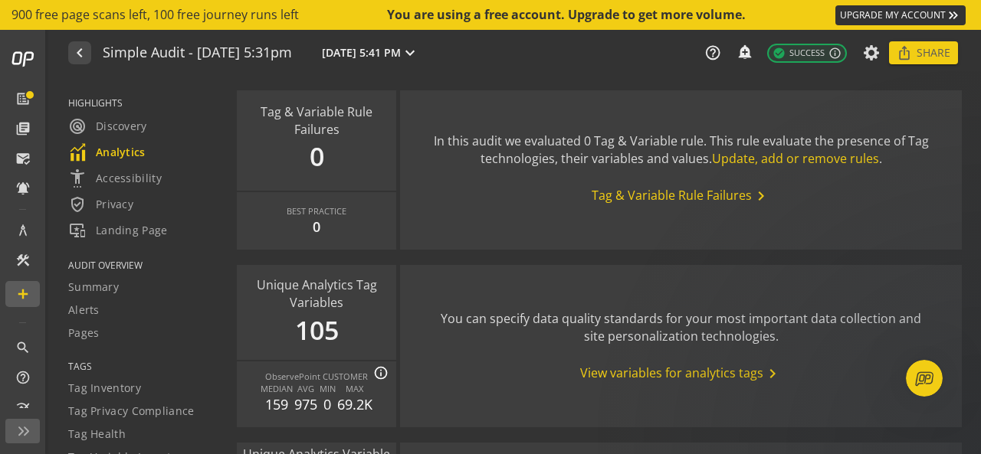
scroll to position [1684, 0]
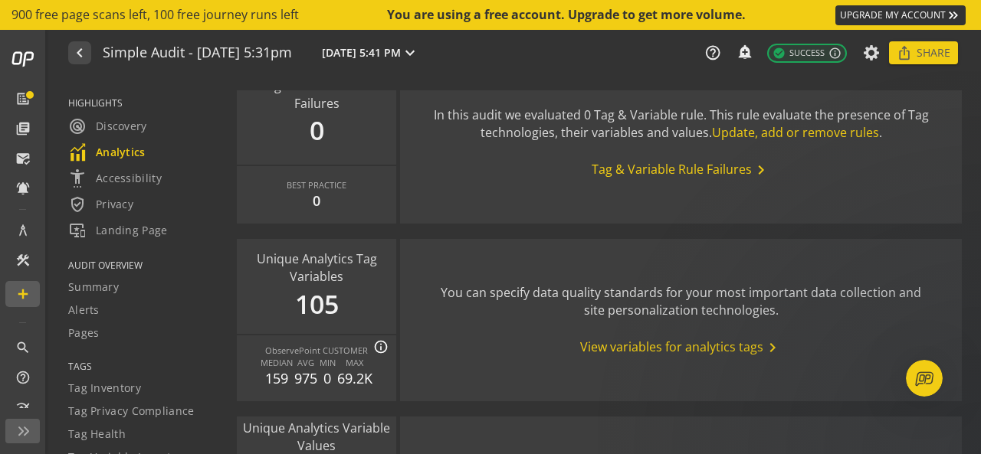
click at [680, 346] on span "View variables for analytics tags chevron_right" at bounding box center [681, 348] width 202 height 18
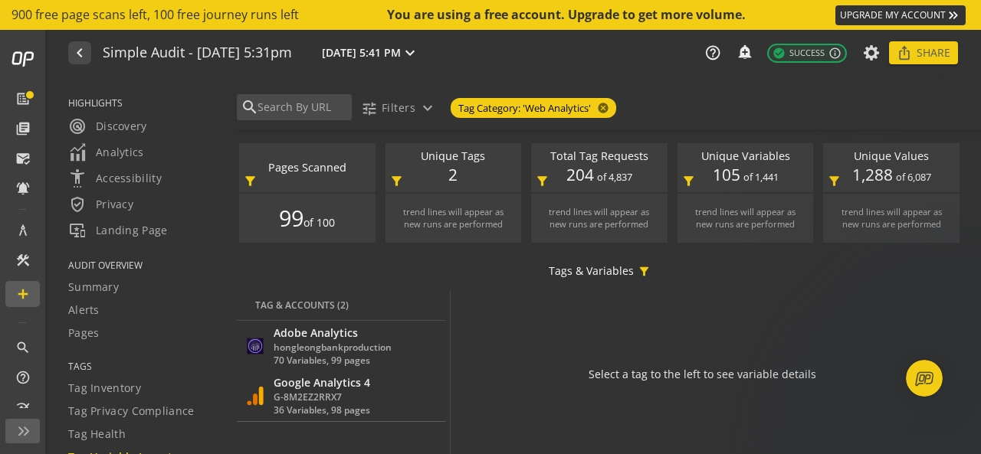
scroll to position [28, 0]
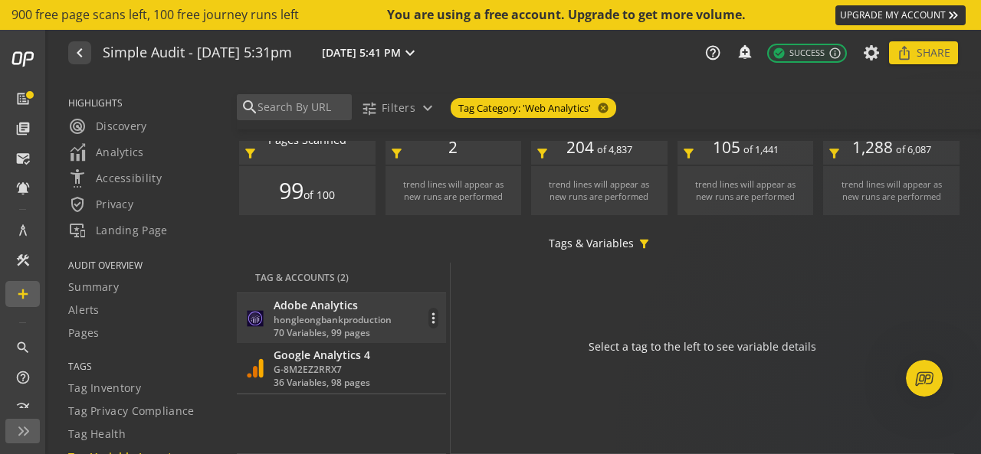
click at [331, 318] on div "hongleongbankproduction" at bounding box center [333, 319] width 118 height 13
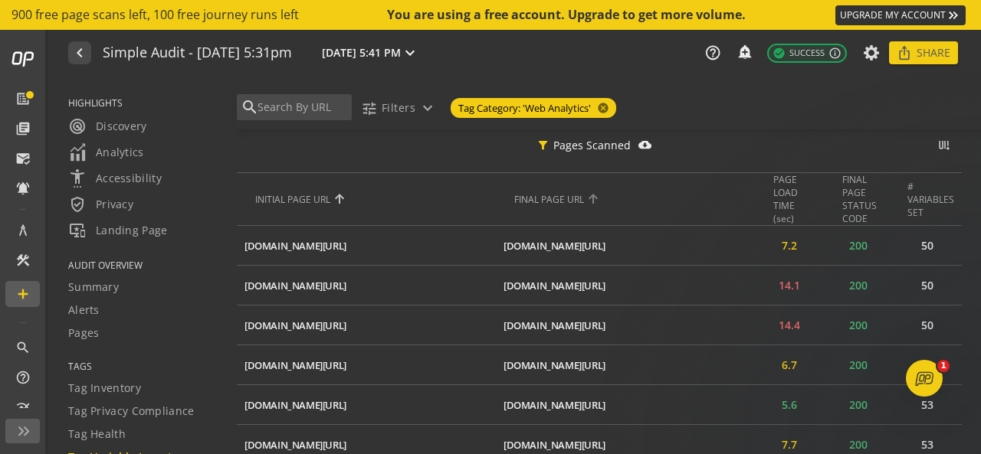
scroll to position [339, 0]
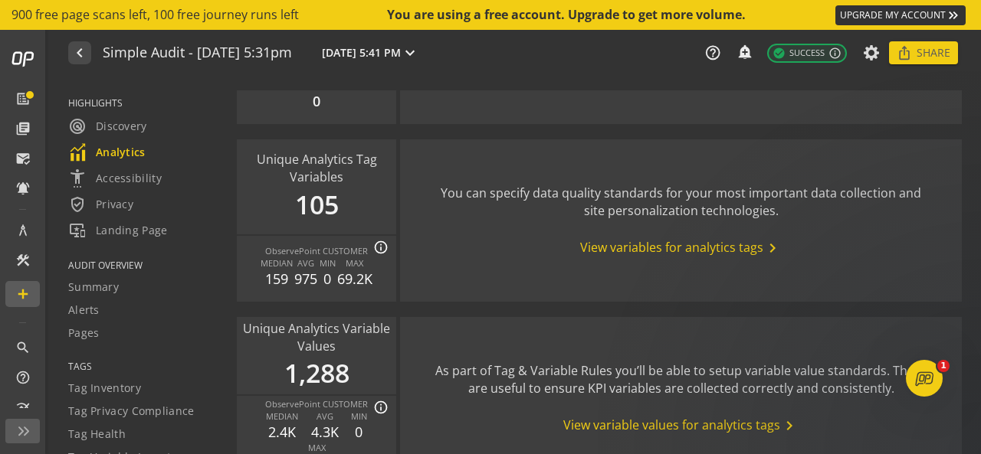
scroll to position [1782, 0]
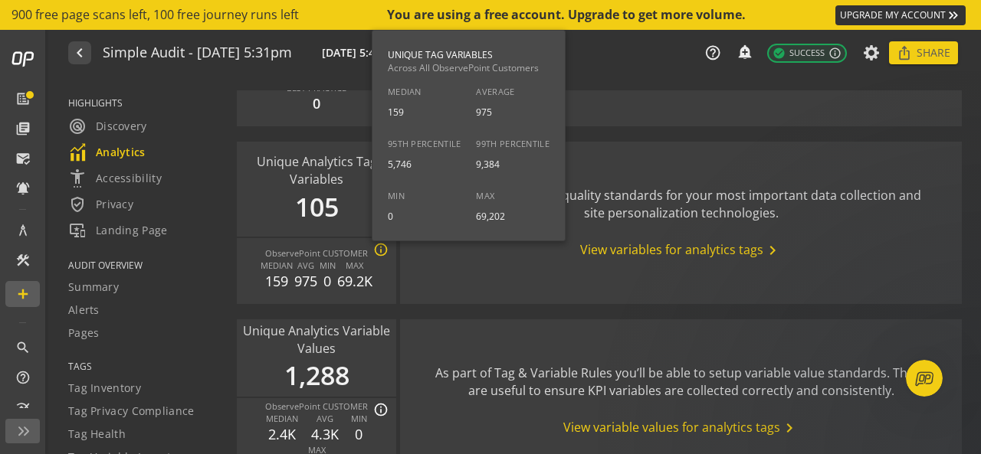
click at [378, 247] on mat-icon "info_outline" at bounding box center [380, 249] width 15 height 15
click at [451, 293] on use-case-widget-body "You can specify data quality standards for your most important data collection …" at bounding box center [681, 223] width 562 height 162
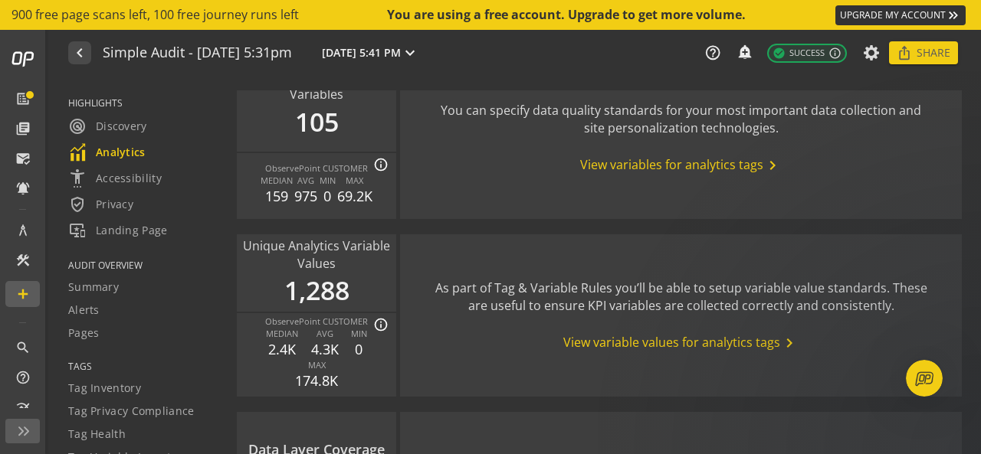
scroll to position [1865, 0]
click at [601, 343] on span "View variable values for analytics tags chevron_right" at bounding box center [680, 345] width 235 height 18
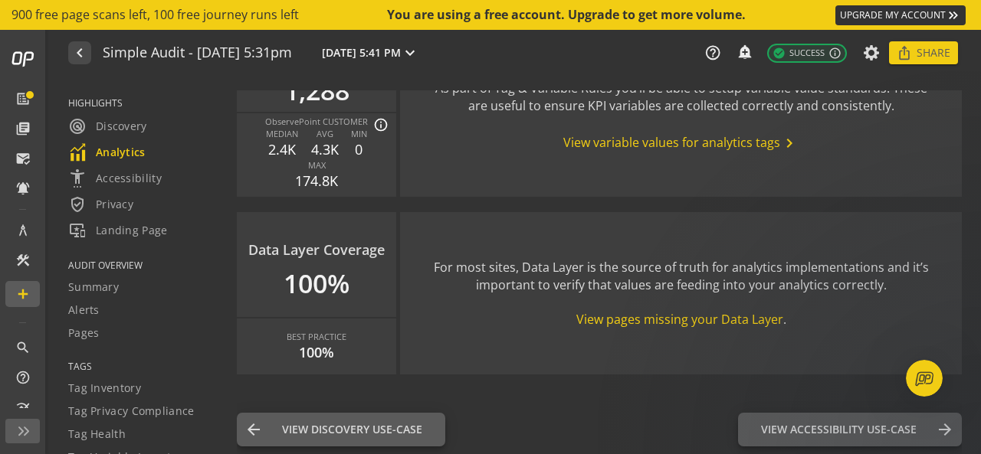
scroll to position [2067, 0]
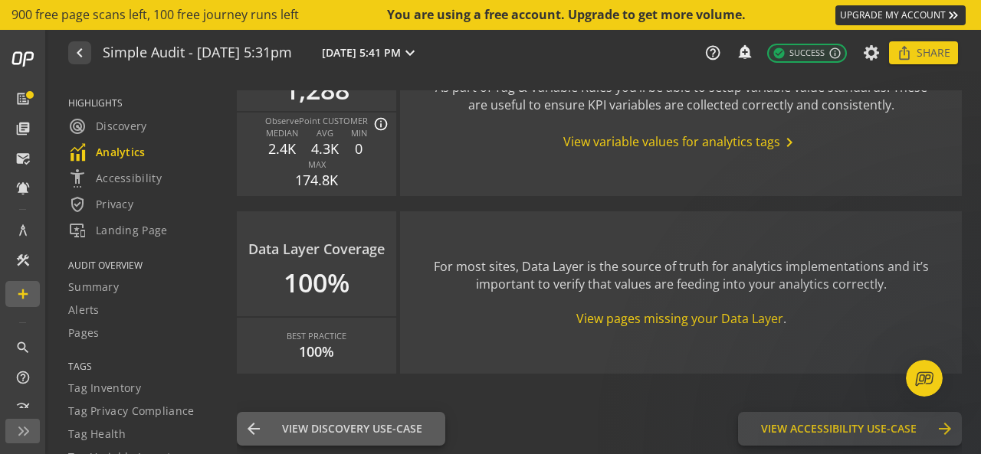
click at [786, 442] on button "View Accessibility Use-Case Accessibility arrow_forward" at bounding box center [850, 429] width 224 height 34
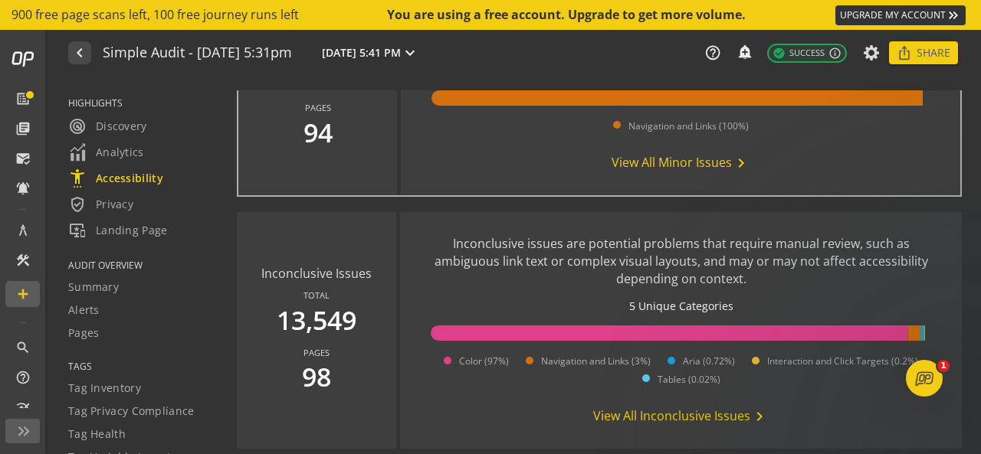
scroll to position [1469, 0]
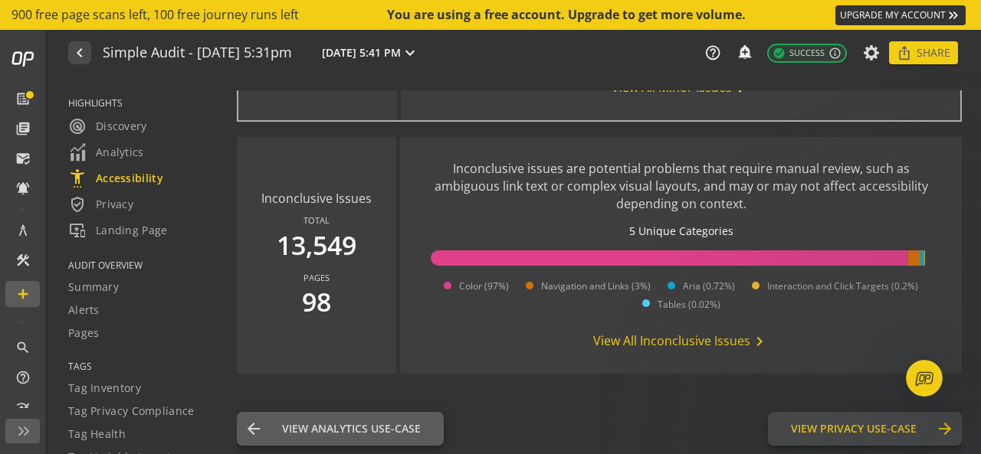
click at [823, 430] on span "View Privacy Use-Case" at bounding box center [854, 428] width 126 height 15
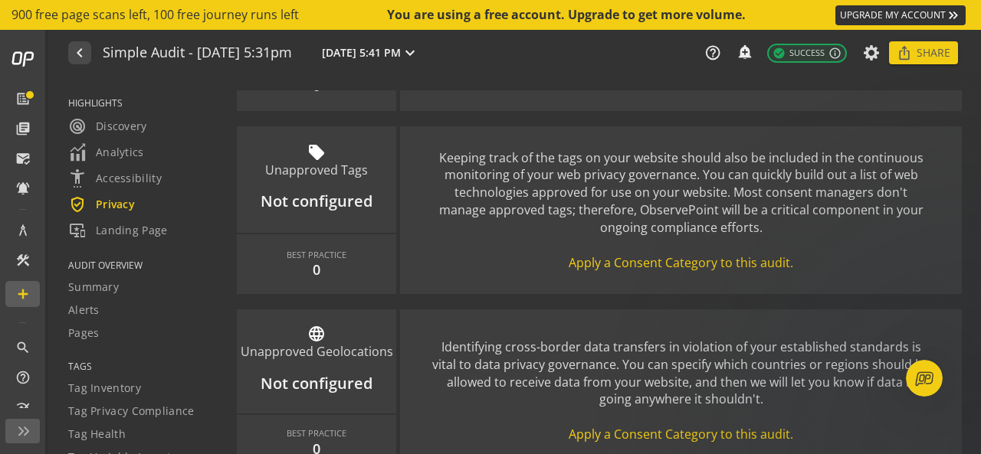
scroll to position [2299, 0]
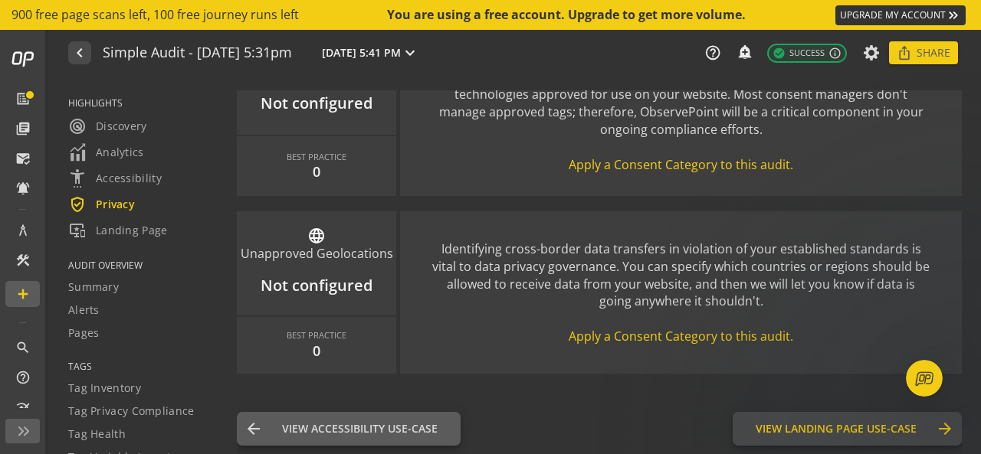
click at [777, 434] on span "View Landing Page Use-Case" at bounding box center [836, 428] width 161 height 15
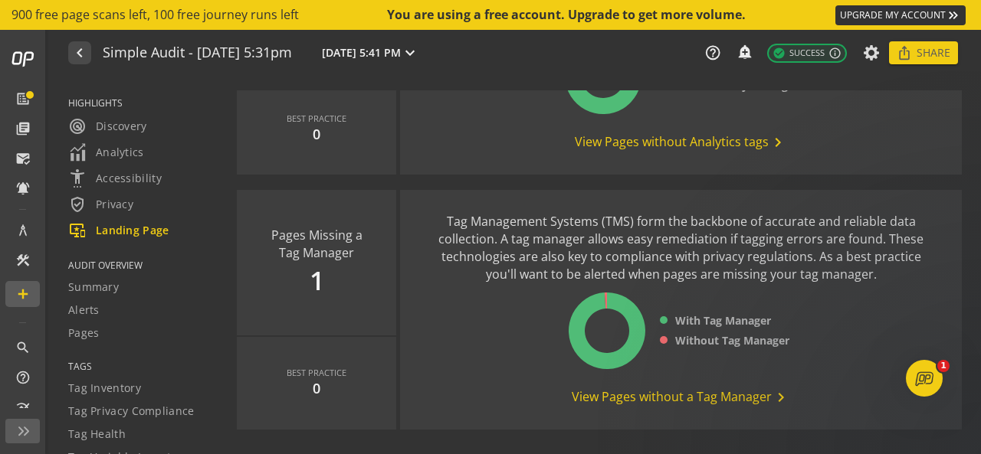
scroll to position [1939, 0]
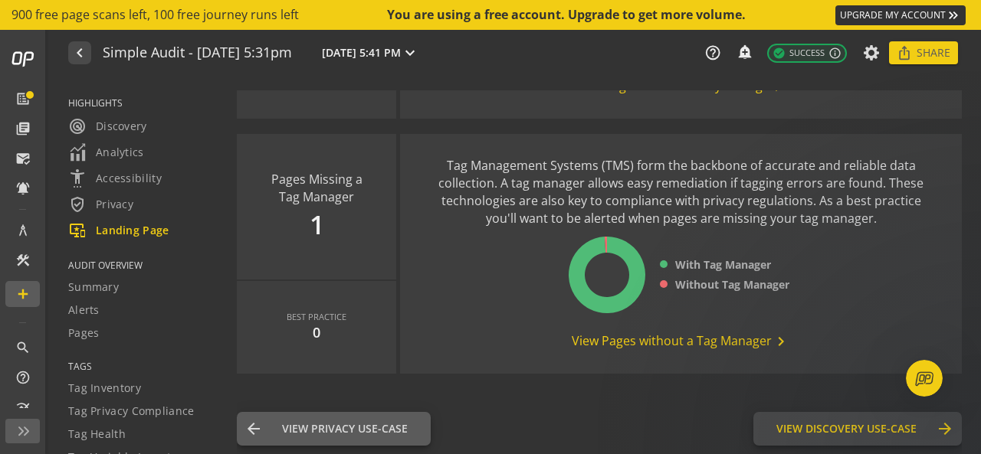
click at [829, 438] on button "View Discovery Use-Case Discovery arrow_forward" at bounding box center [857, 429] width 208 height 34
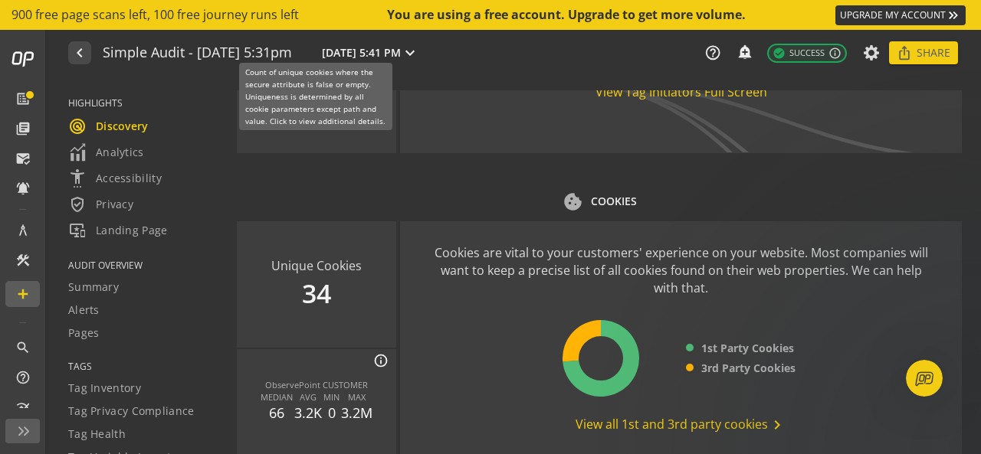
scroll to position [2279, 0]
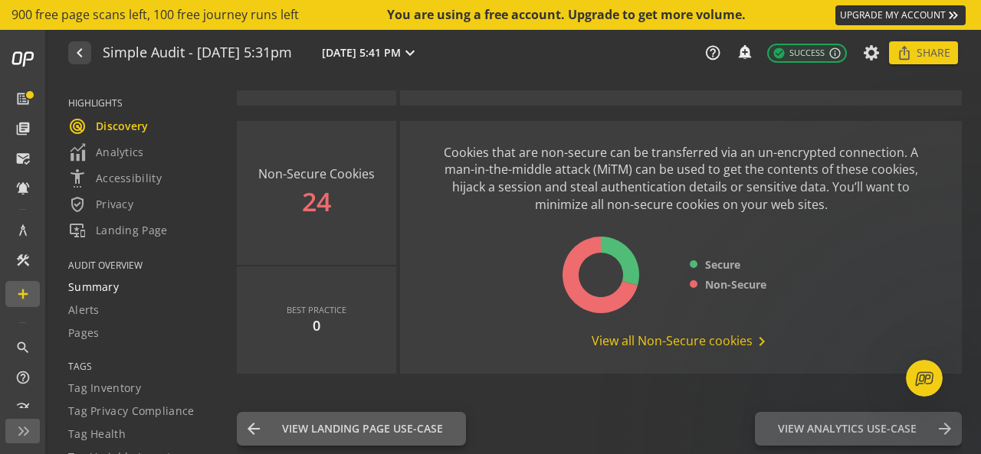
click at [103, 287] on span "Summary" at bounding box center [93, 287] width 51 height 15
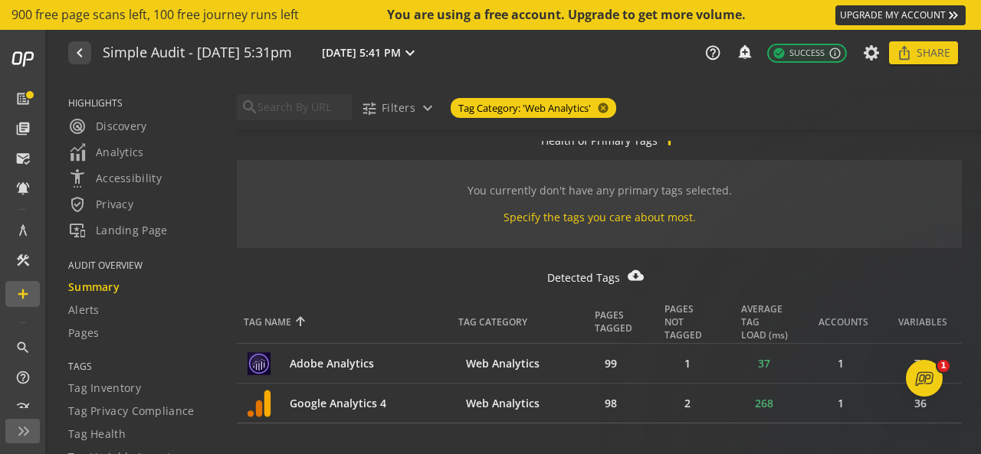
scroll to position [757, 0]
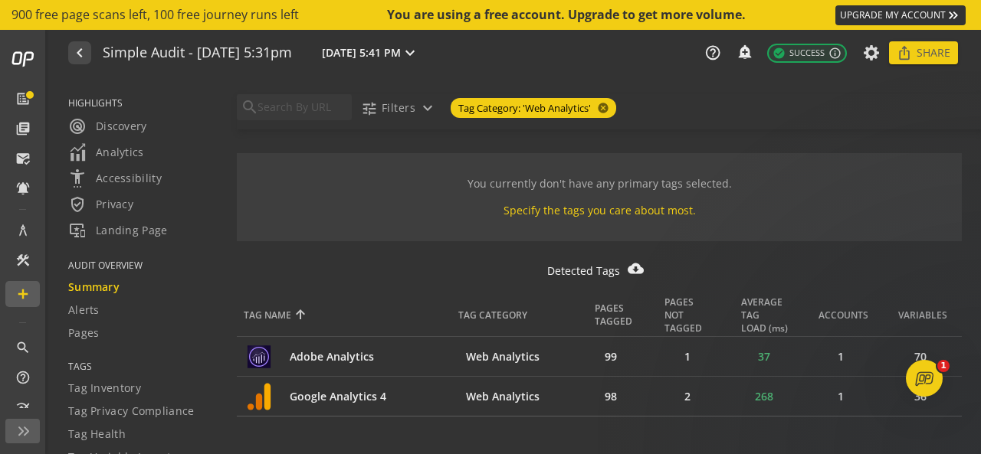
click at [391, 272] on div "filter_alt Detected Tags cloud_download_filled" at bounding box center [599, 278] width 725 height 34
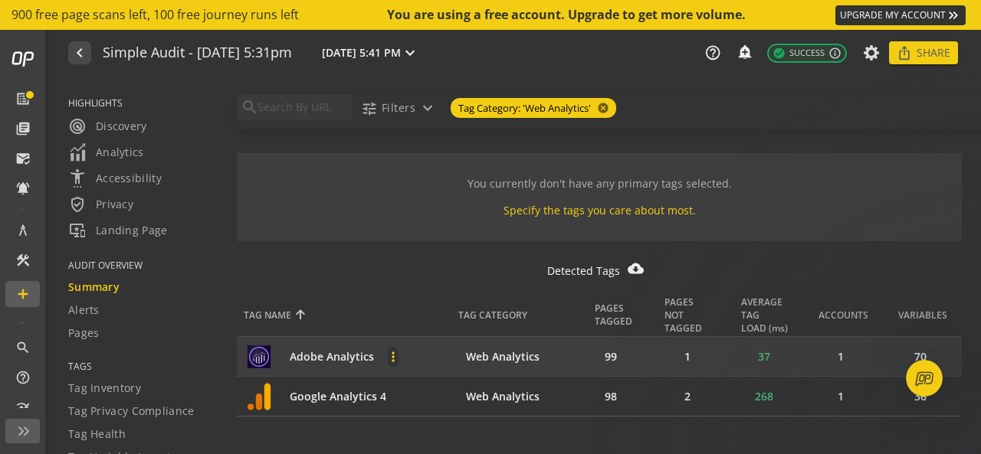
click at [391, 355] on mat-icon "more_vert" at bounding box center [393, 356] width 11 height 15
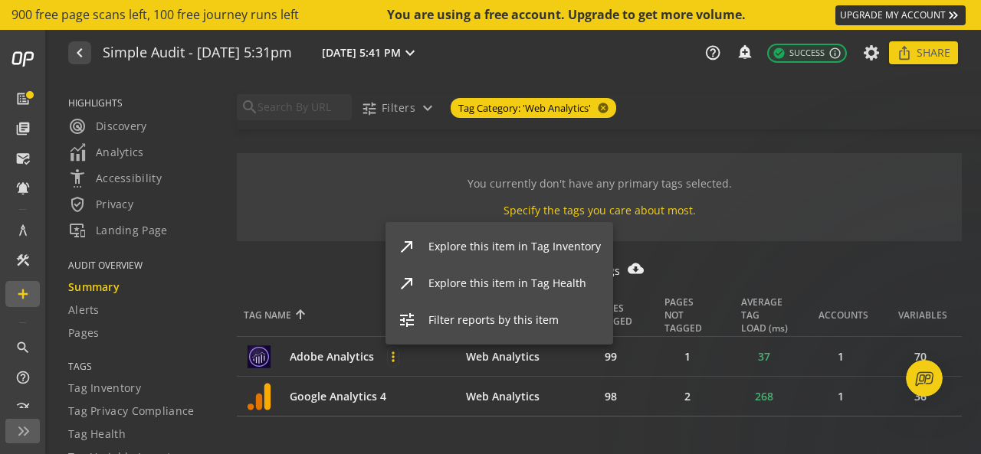
click at [329, 304] on div at bounding box center [490, 227] width 981 height 454
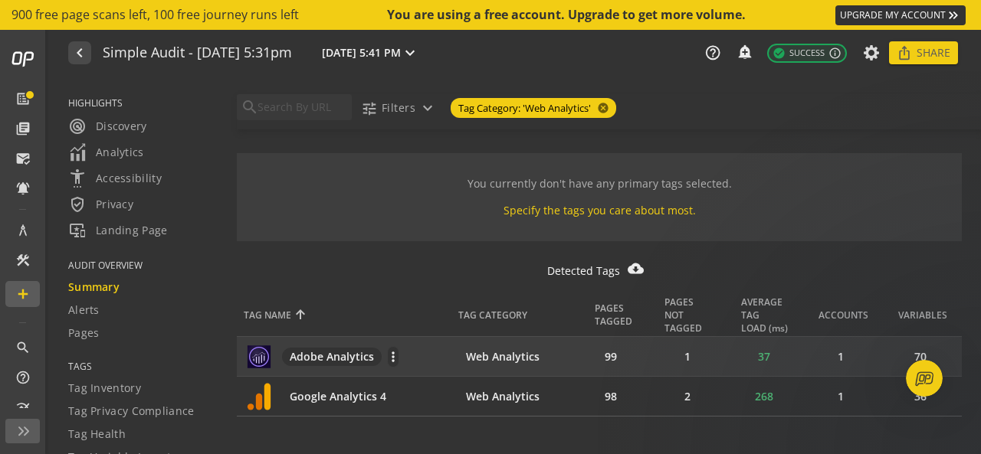
click at [323, 359] on span "Adobe Analytics" at bounding box center [332, 357] width 100 height 18
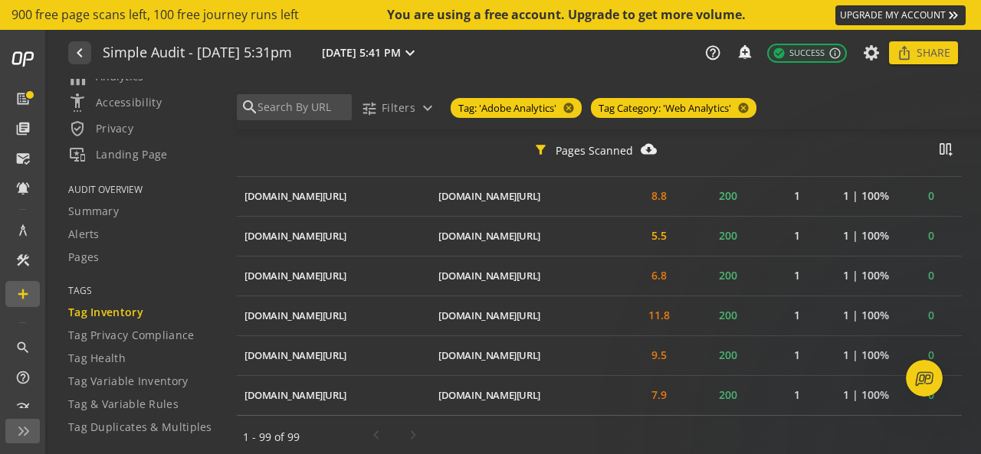
scroll to position [106, 0]
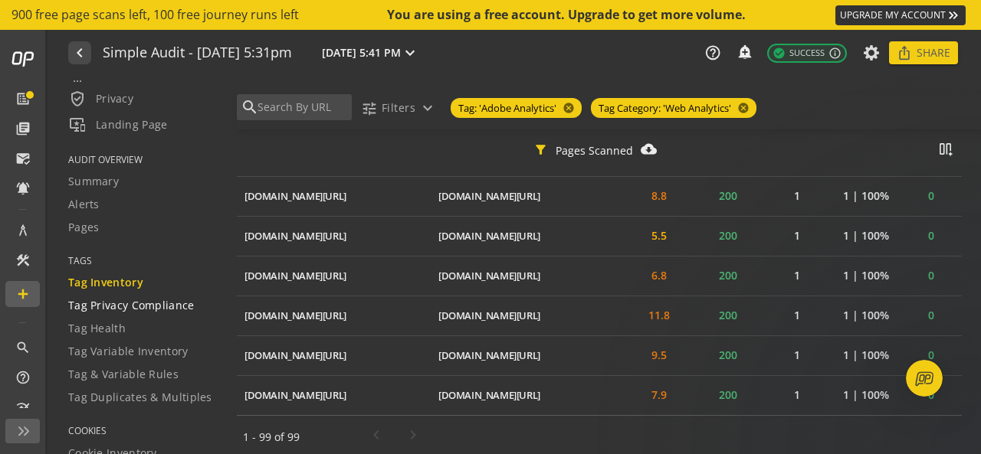
click at [112, 310] on span "Tag Privacy Compliance" at bounding box center [131, 305] width 126 height 15
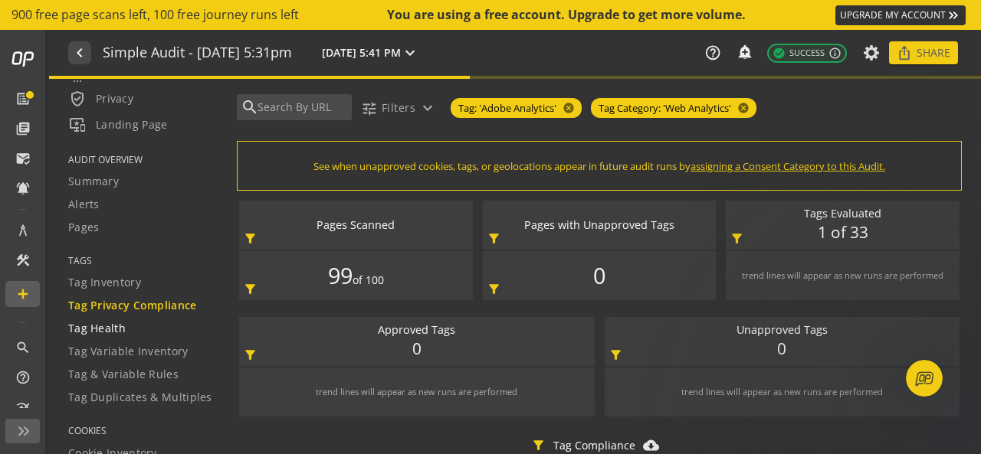
click at [115, 327] on span "Tag Health" at bounding box center [96, 328] width 57 height 15
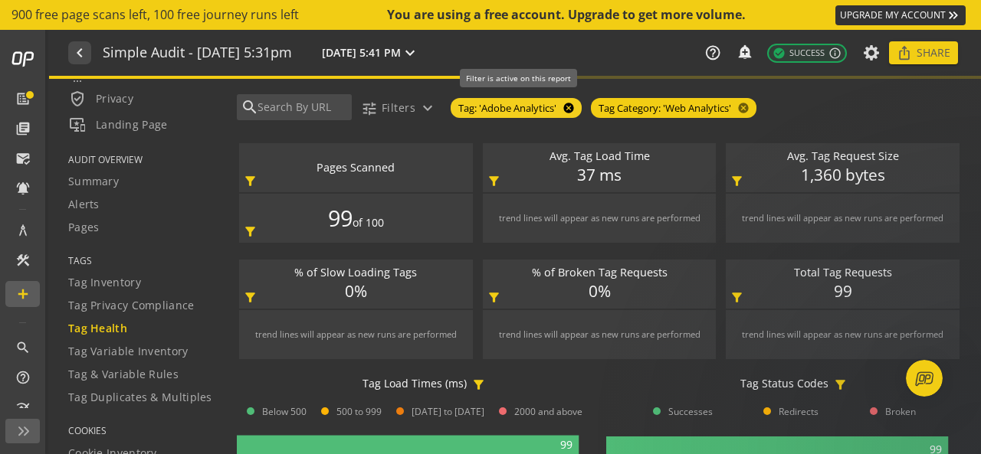
click at [568, 107] on mat-icon "cancel" at bounding box center [566, 108] width 21 height 12
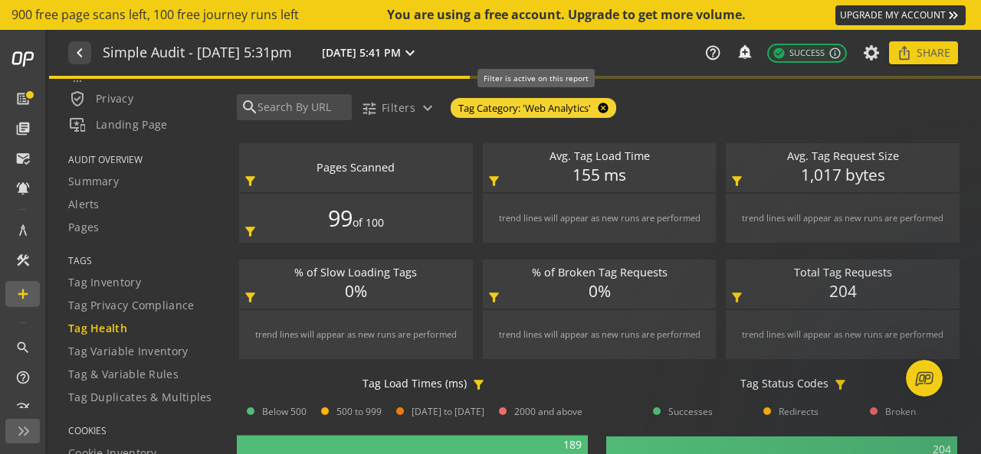
click at [603, 108] on mat-icon "cancel" at bounding box center [601, 108] width 21 height 12
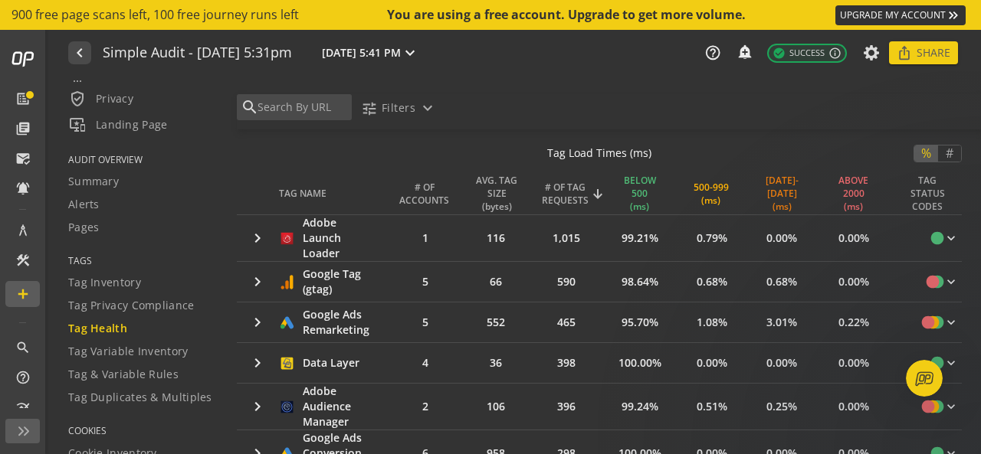
scroll to position [396, 0]
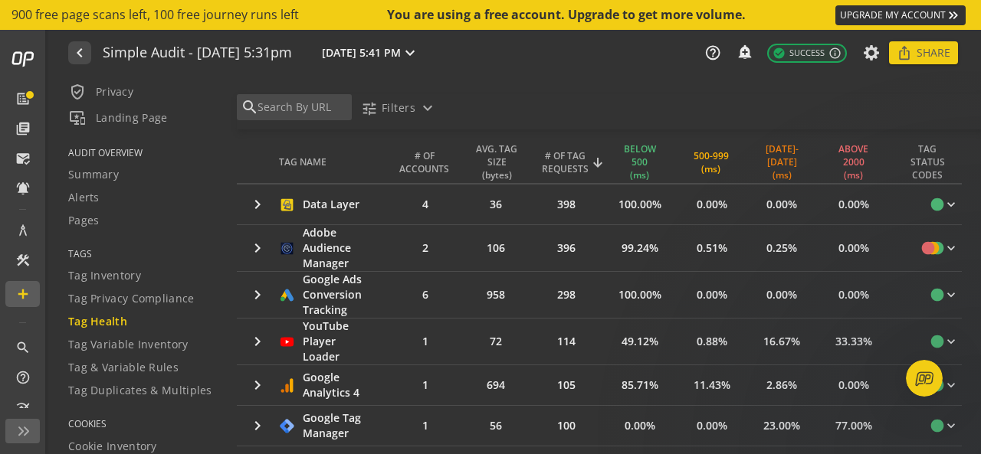
scroll to position [112, 0]
click at [127, 280] on span "Tag Inventory" at bounding box center [104, 276] width 73 height 15
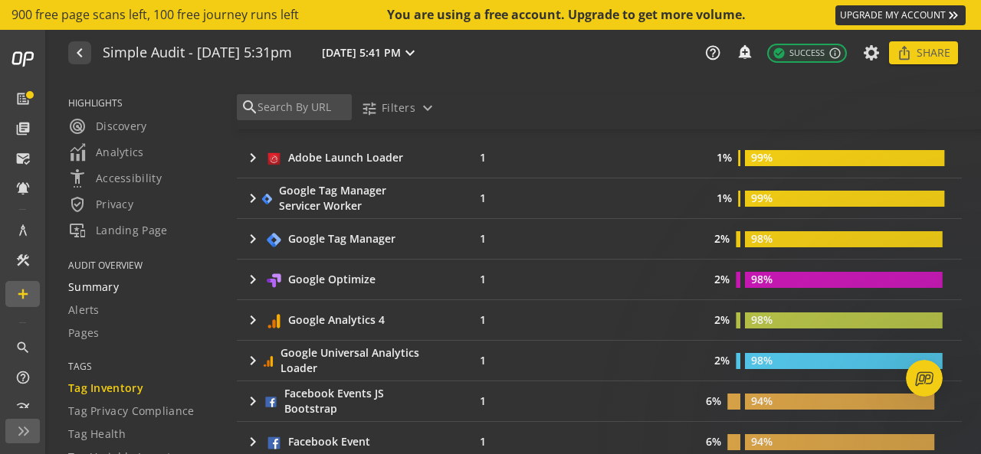
click at [101, 276] on link "Summary" at bounding box center [142, 287] width 149 height 23
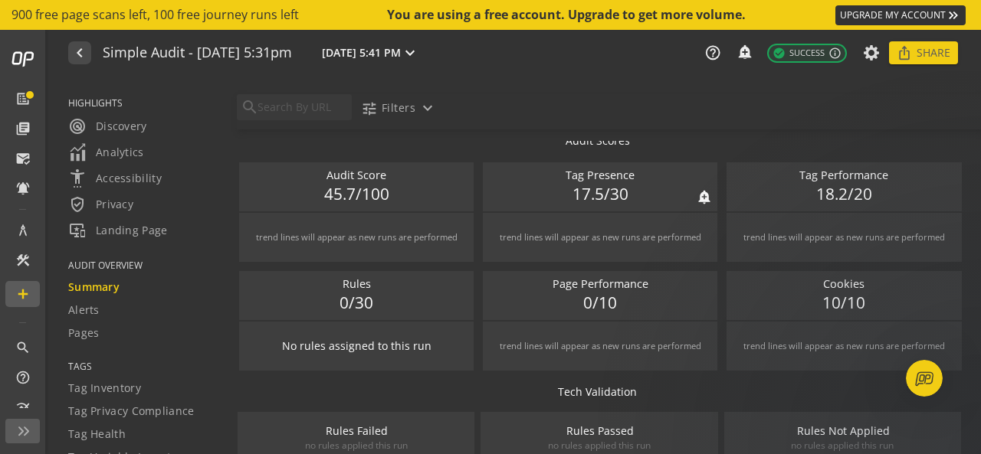
scroll to position [89, 0]
click at [332, 185] on span "45.7/100" at bounding box center [356, 193] width 65 height 23
click at [365, 232] on div "trend lines will appear as new runs are performed" at bounding box center [357, 237] width 202 height 12
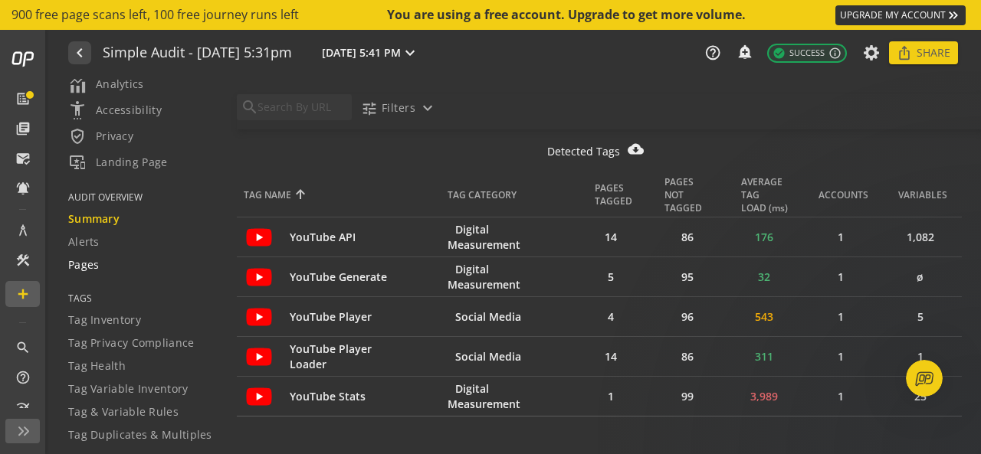
scroll to position [70, 0]
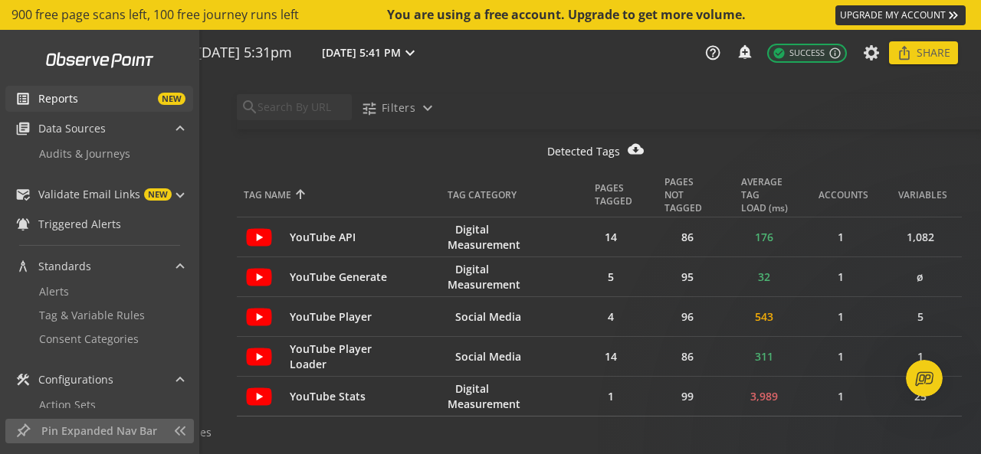
click at [110, 108] on link "list_alt Reports NEW" at bounding box center [99, 99] width 188 height 26
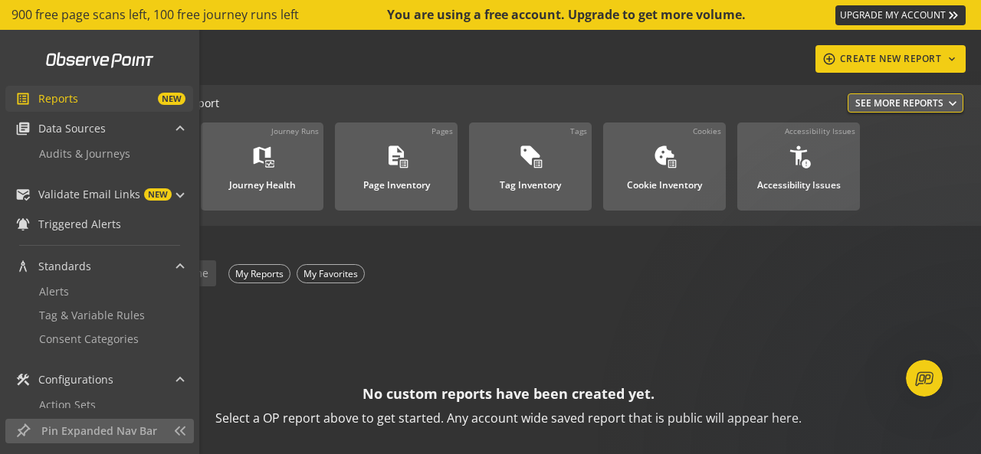
click at [108, 96] on span "NEW" at bounding box center [131, 99] width 107 height 12
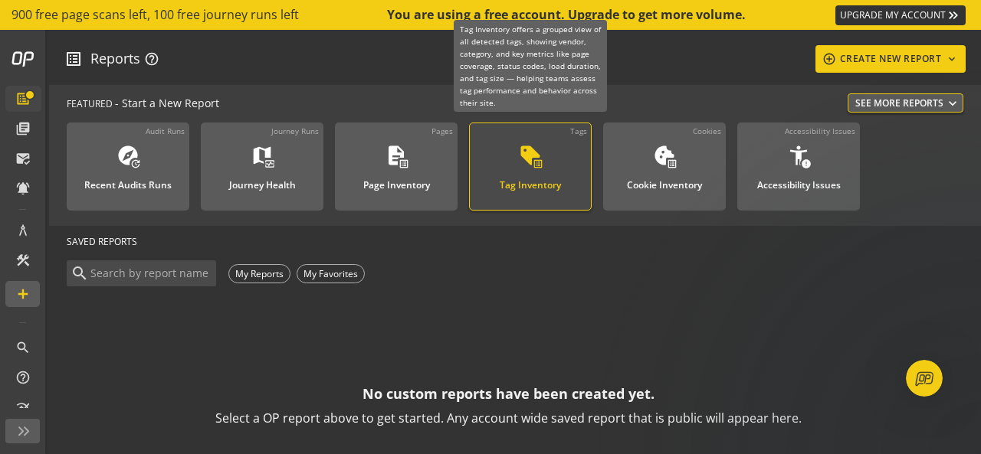
click at [506, 157] on div "sell list_alt Tag Inventory" at bounding box center [530, 169] width 77 height 51
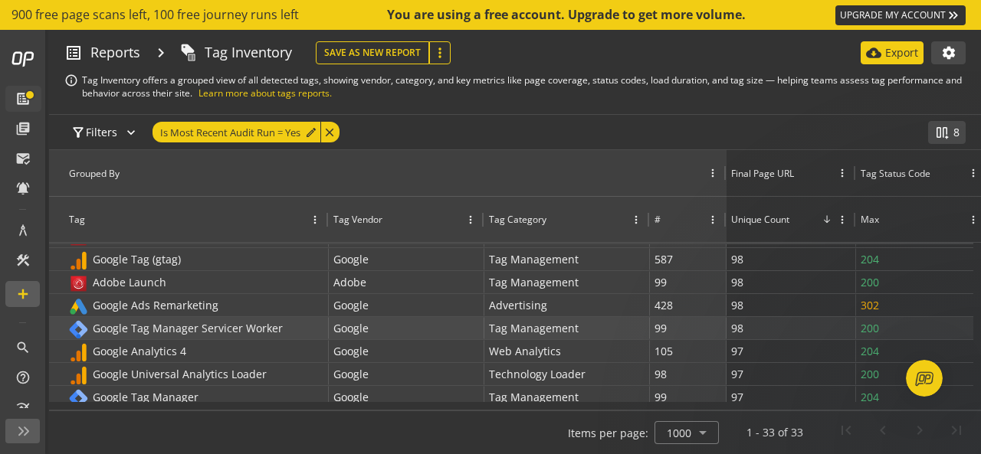
scroll to position [0, 228]
